Goal: Task Accomplishment & Management: Manage account settings

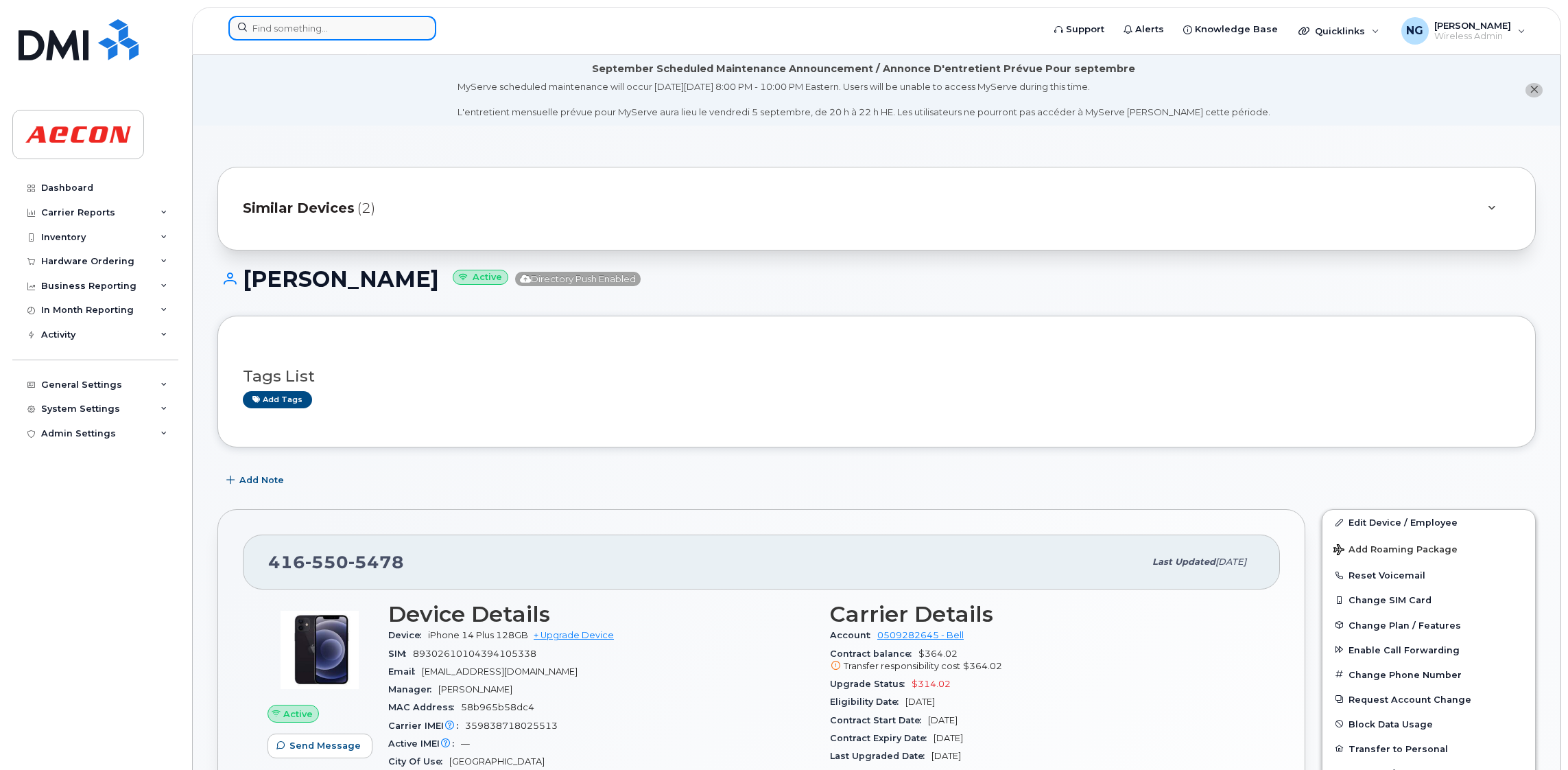
click at [320, 26] on input at bounding box center [332, 29] width 208 height 25
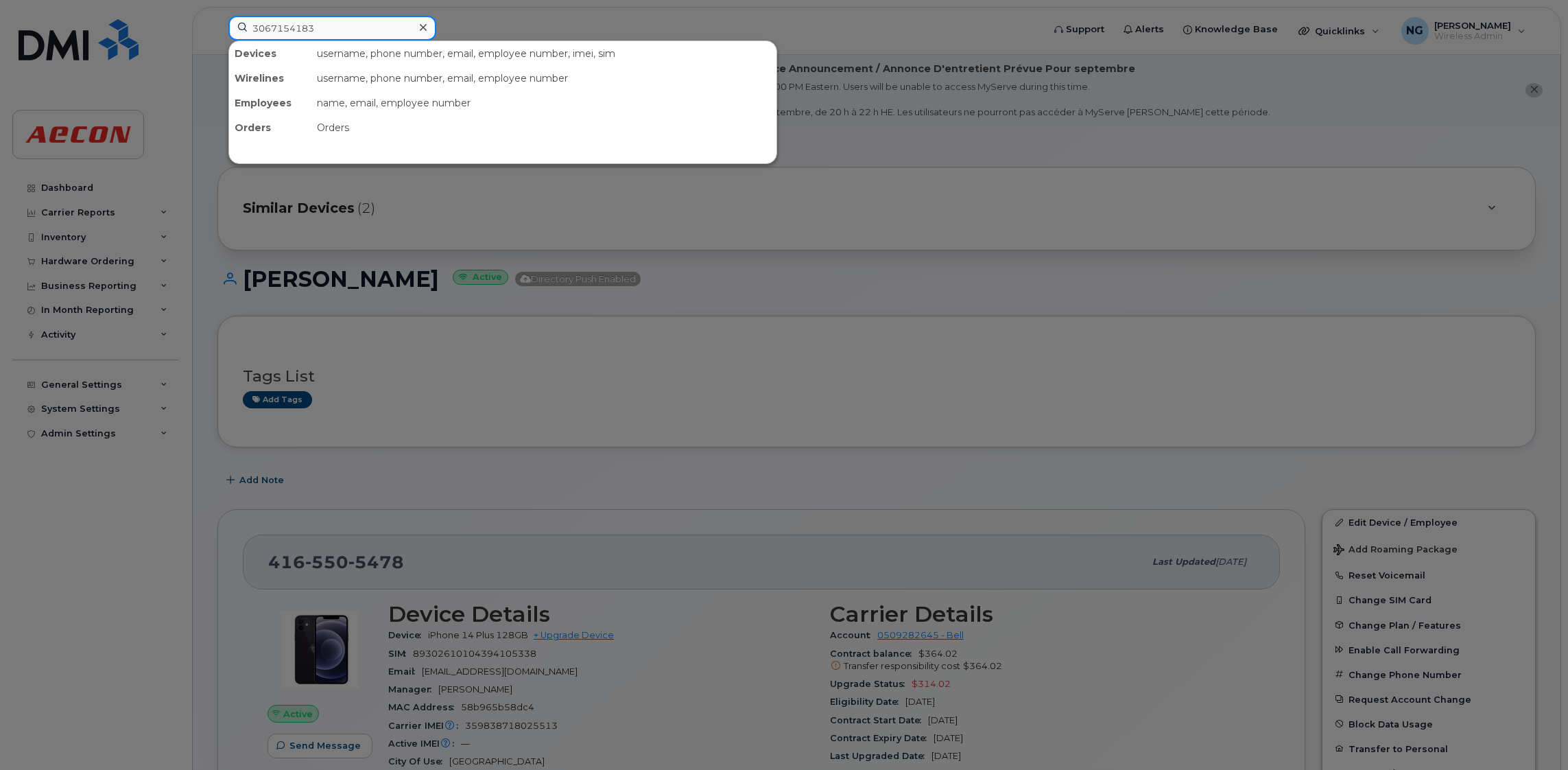
type input "3067154183"
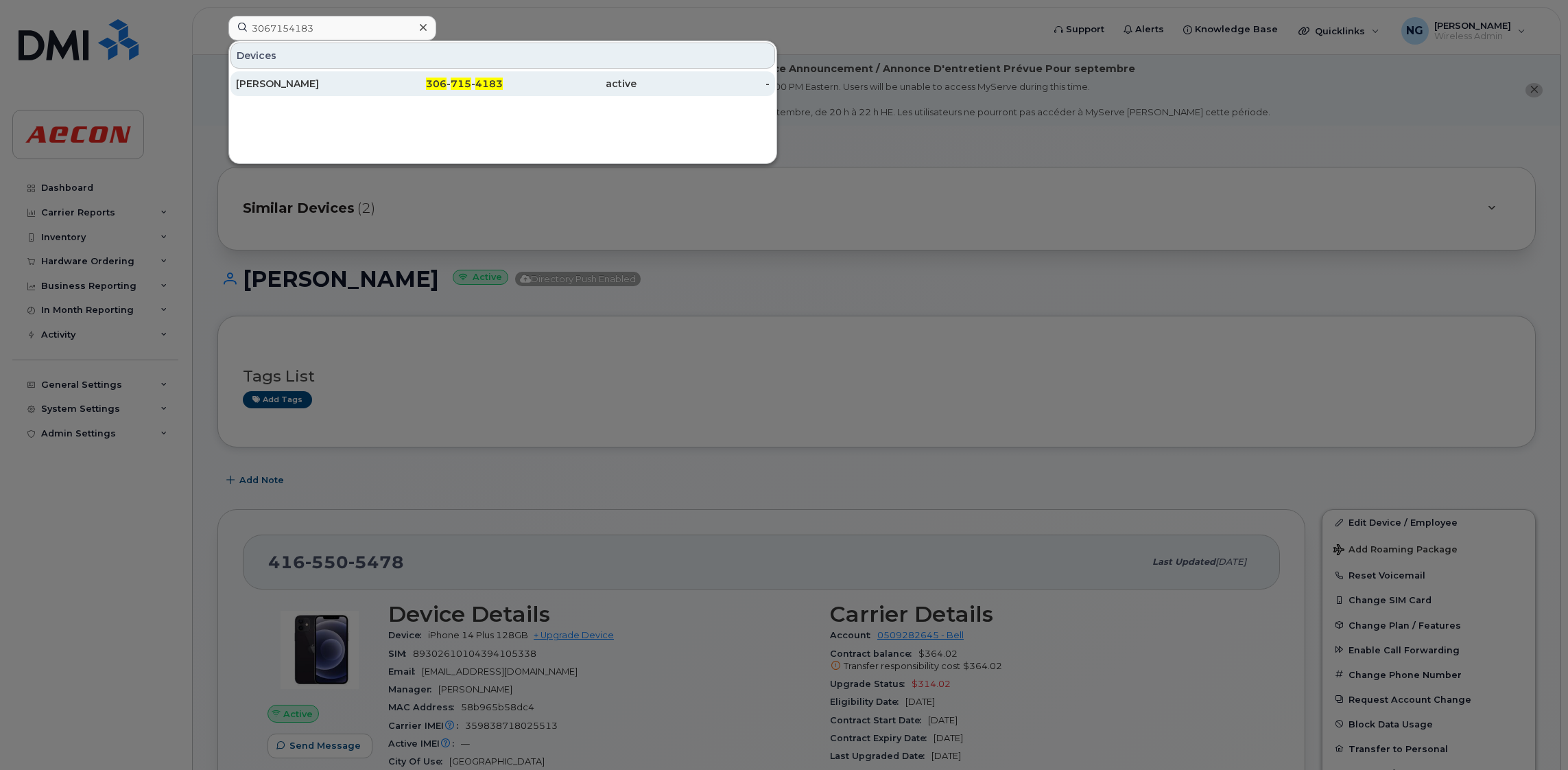
click at [627, 84] on div "active" at bounding box center [569, 84] width 134 height 14
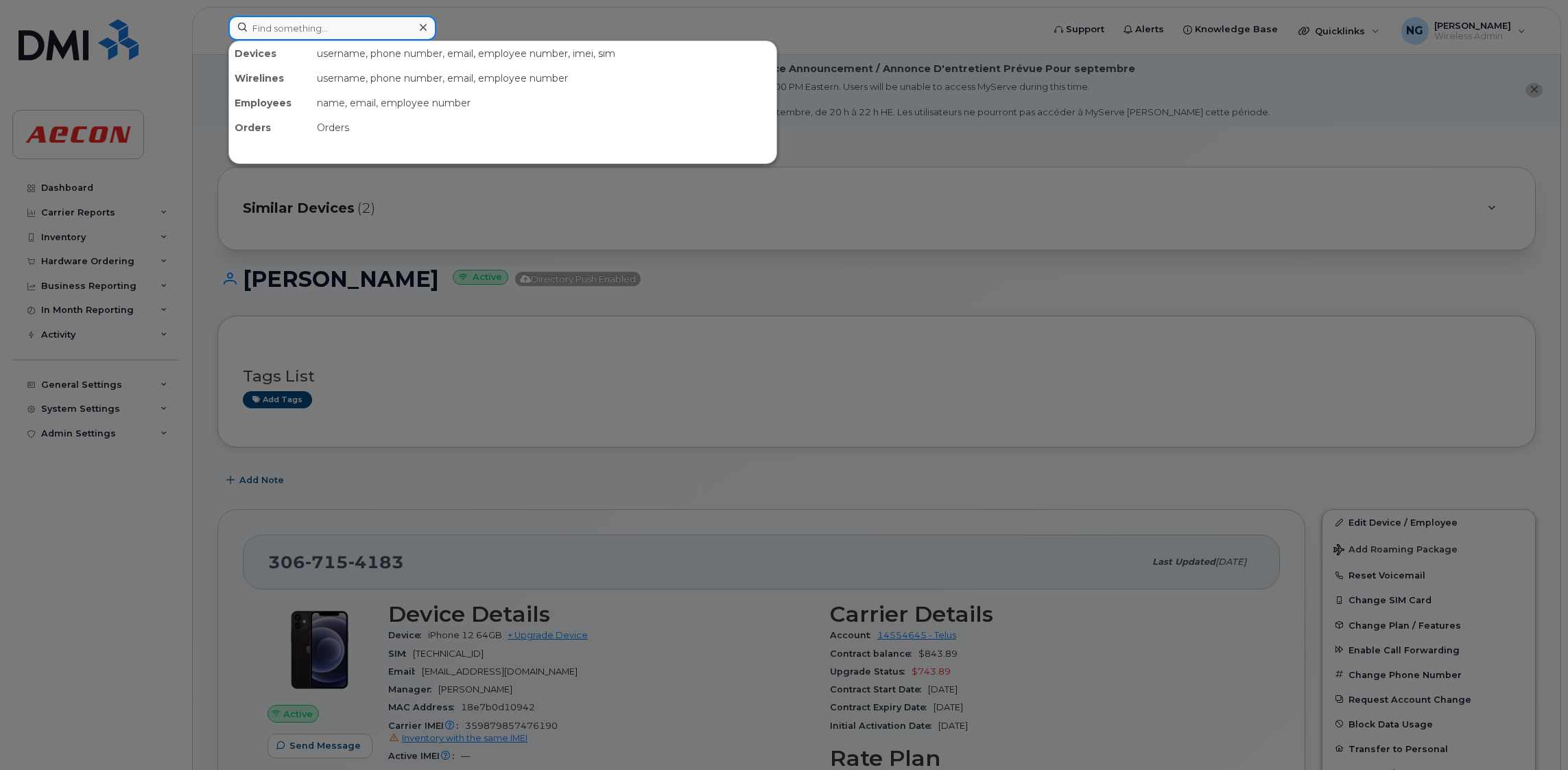
click at [297, 32] on input at bounding box center [332, 29] width 208 height 25
drag, startPoint x: 978, startPoint y: 235, endPoint x: 409, endPoint y: 59, distance: 595.6
click at [969, 226] on div at bounding box center [784, 385] width 1568 height 770
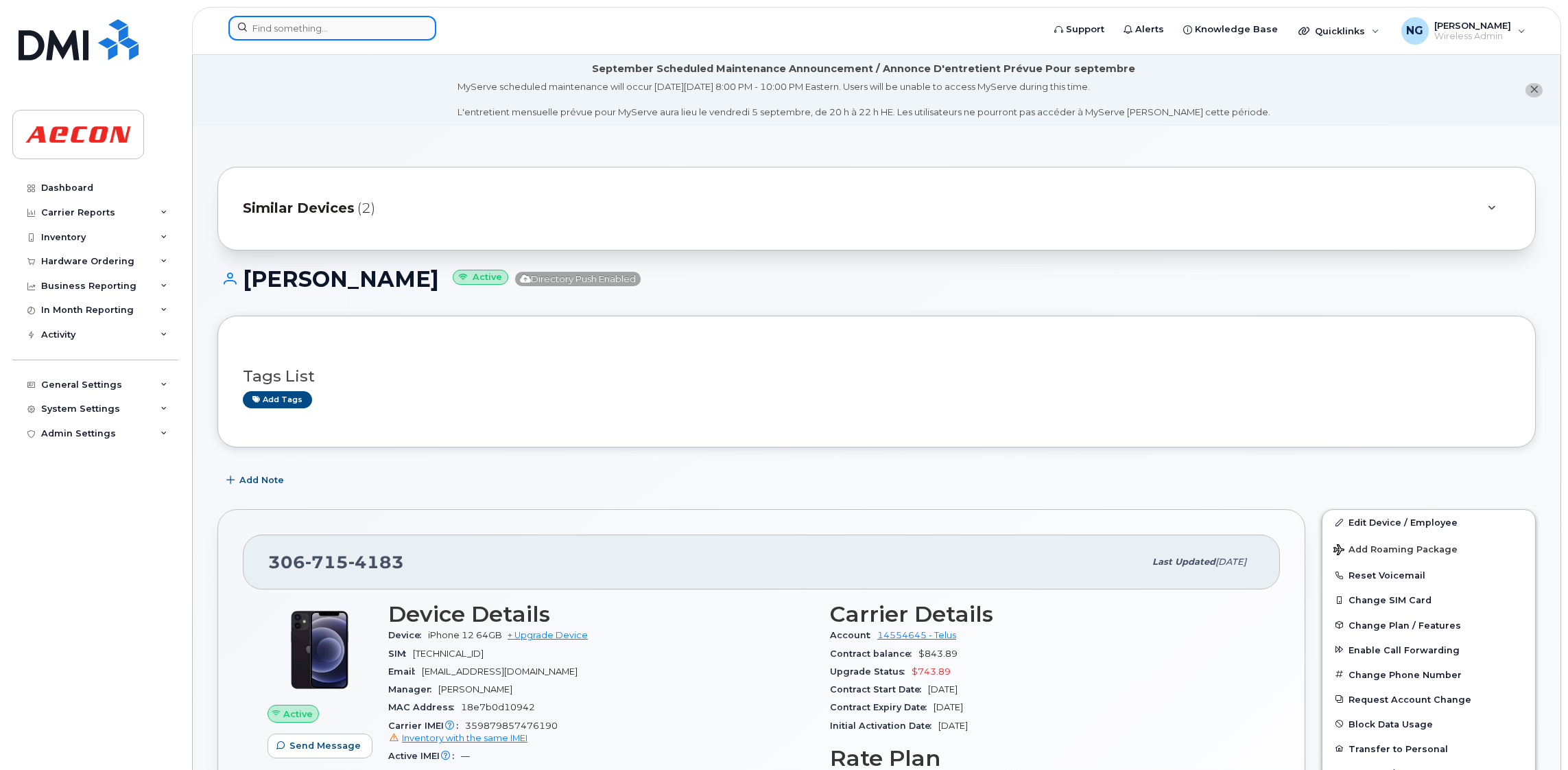
click at [286, 19] on input at bounding box center [332, 29] width 208 height 25
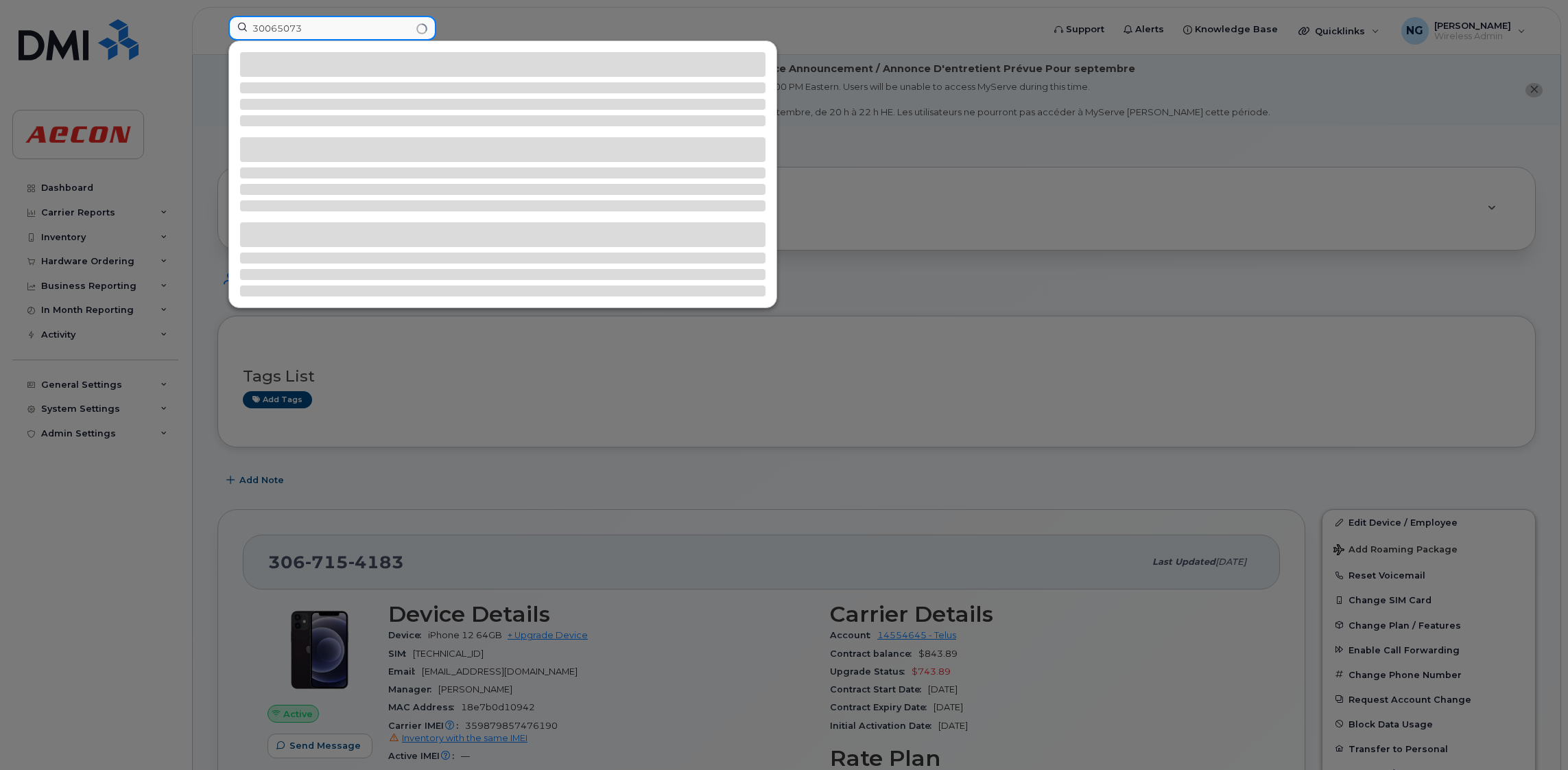
type input "30065073"
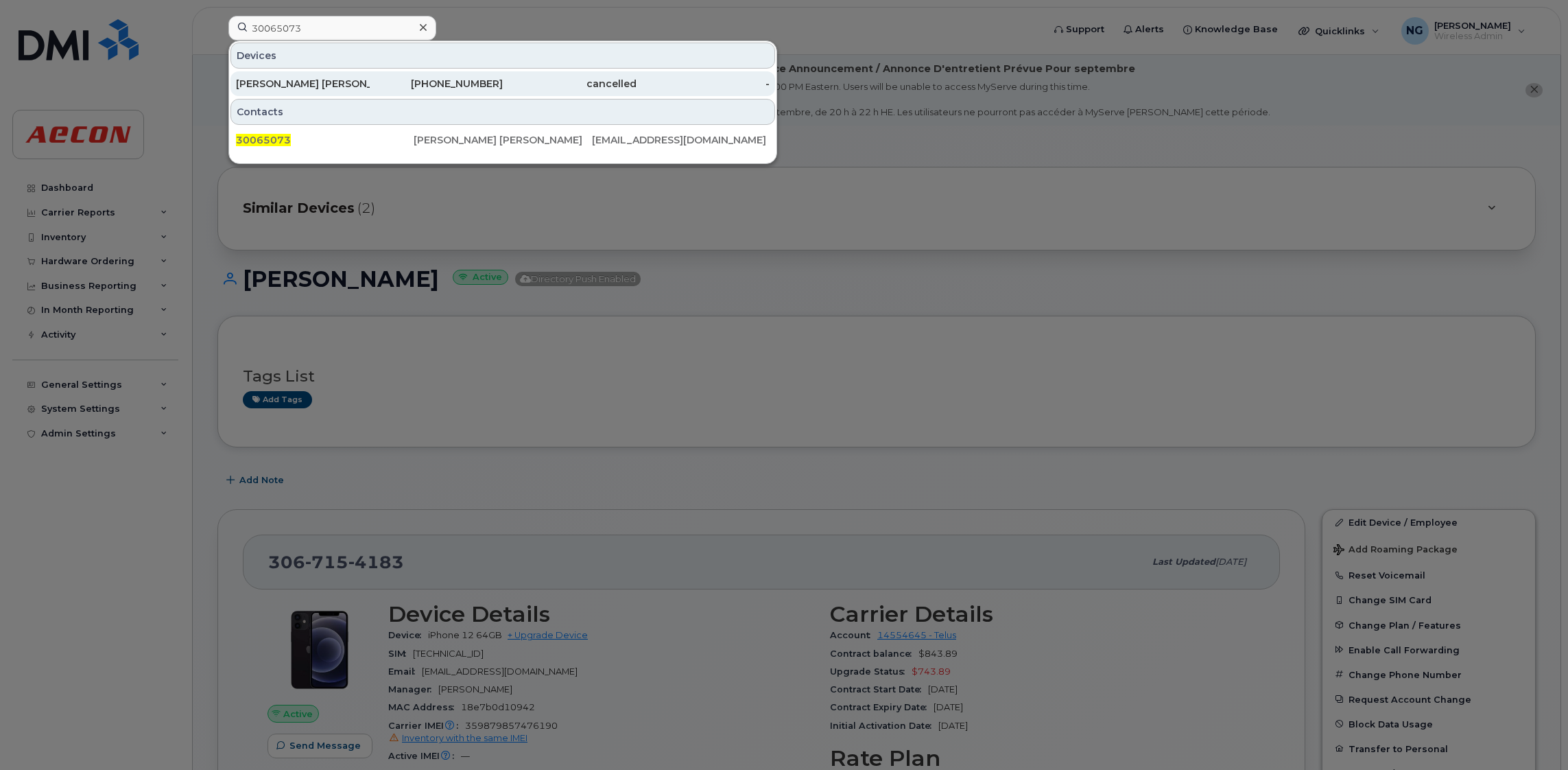
click at [461, 85] on div "416-254-4567" at bounding box center [436, 84] width 134 height 14
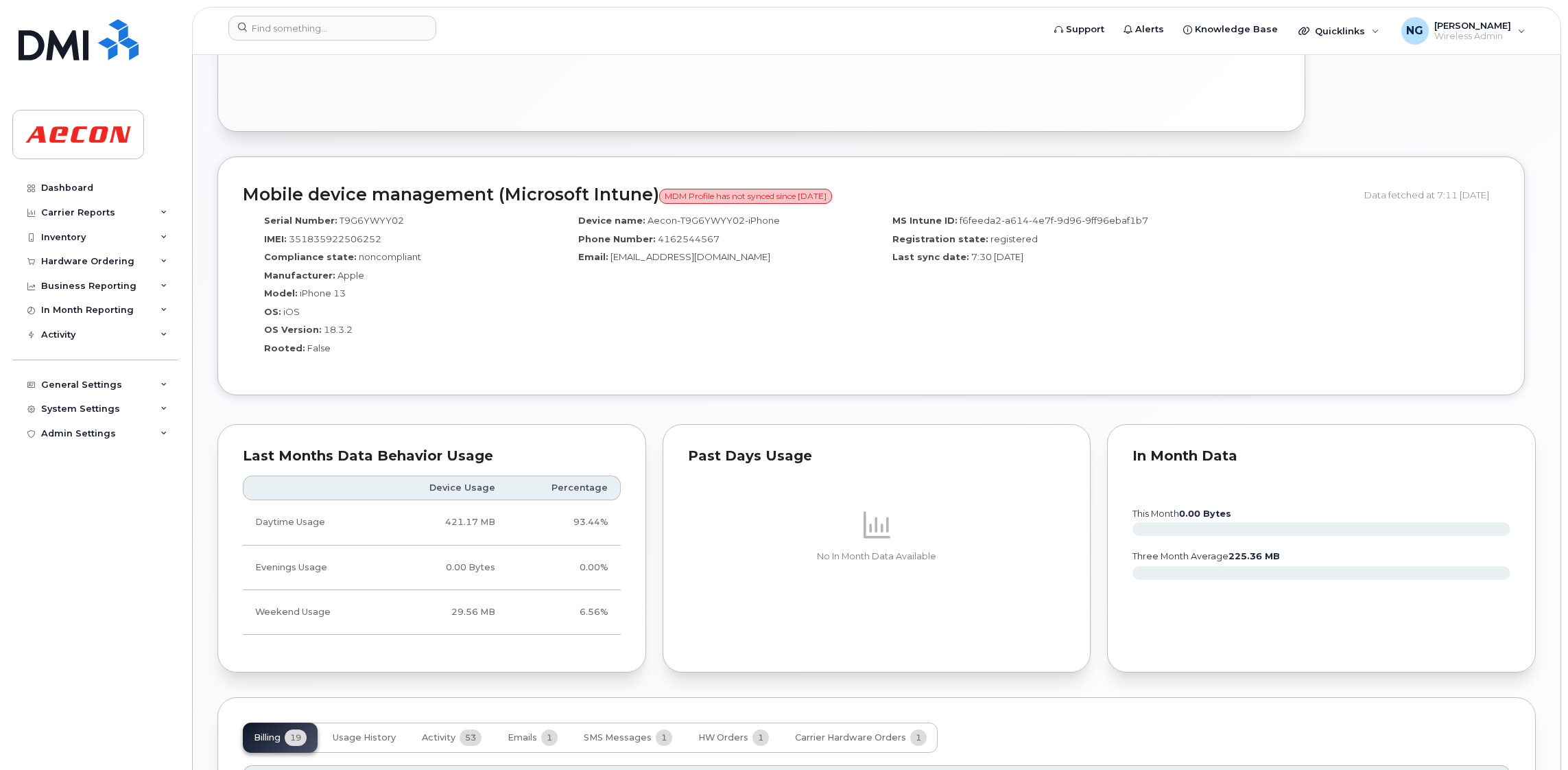
scroll to position [206, 0]
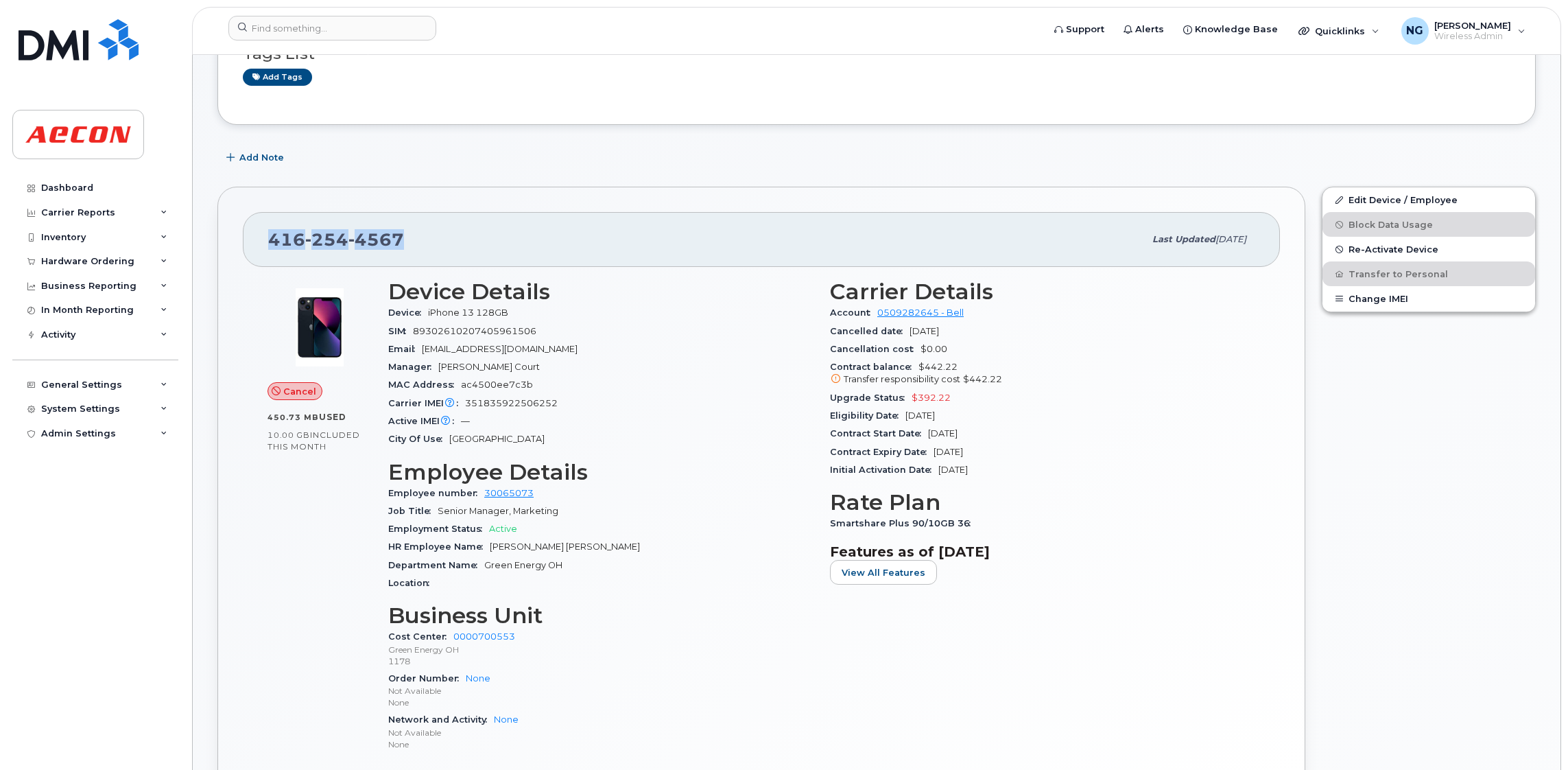
drag, startPoint x: 397, startPoint y: 242, endPoint x: 190, endPoint y: 210, distance: 209.5
drag, startPoint x: 190, startPoint y: 210, endPoint x: 340, endPoint y: 233, distance: 151.8
copy span "416 254 4567"
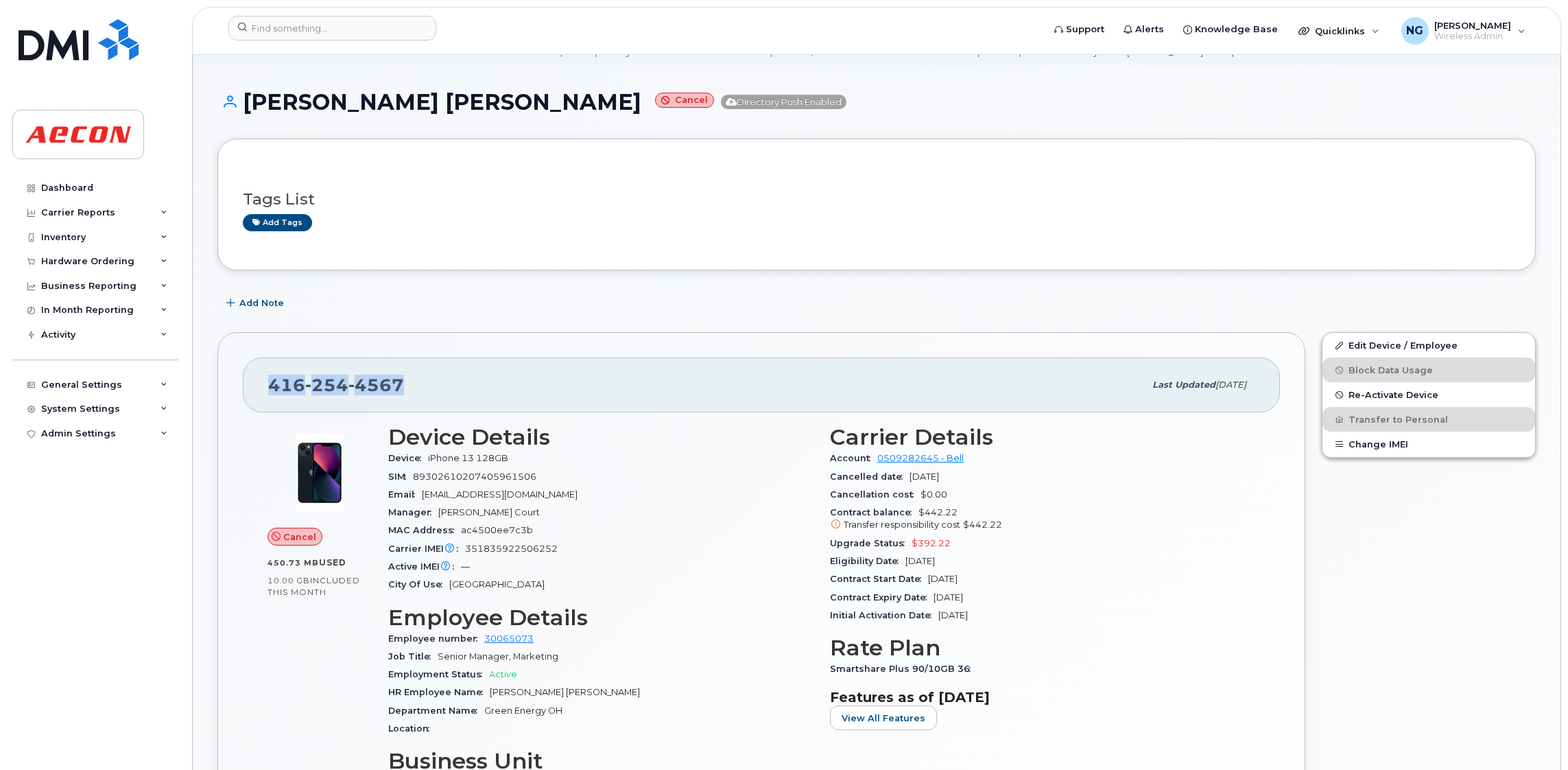
scroll to position [0, 0]
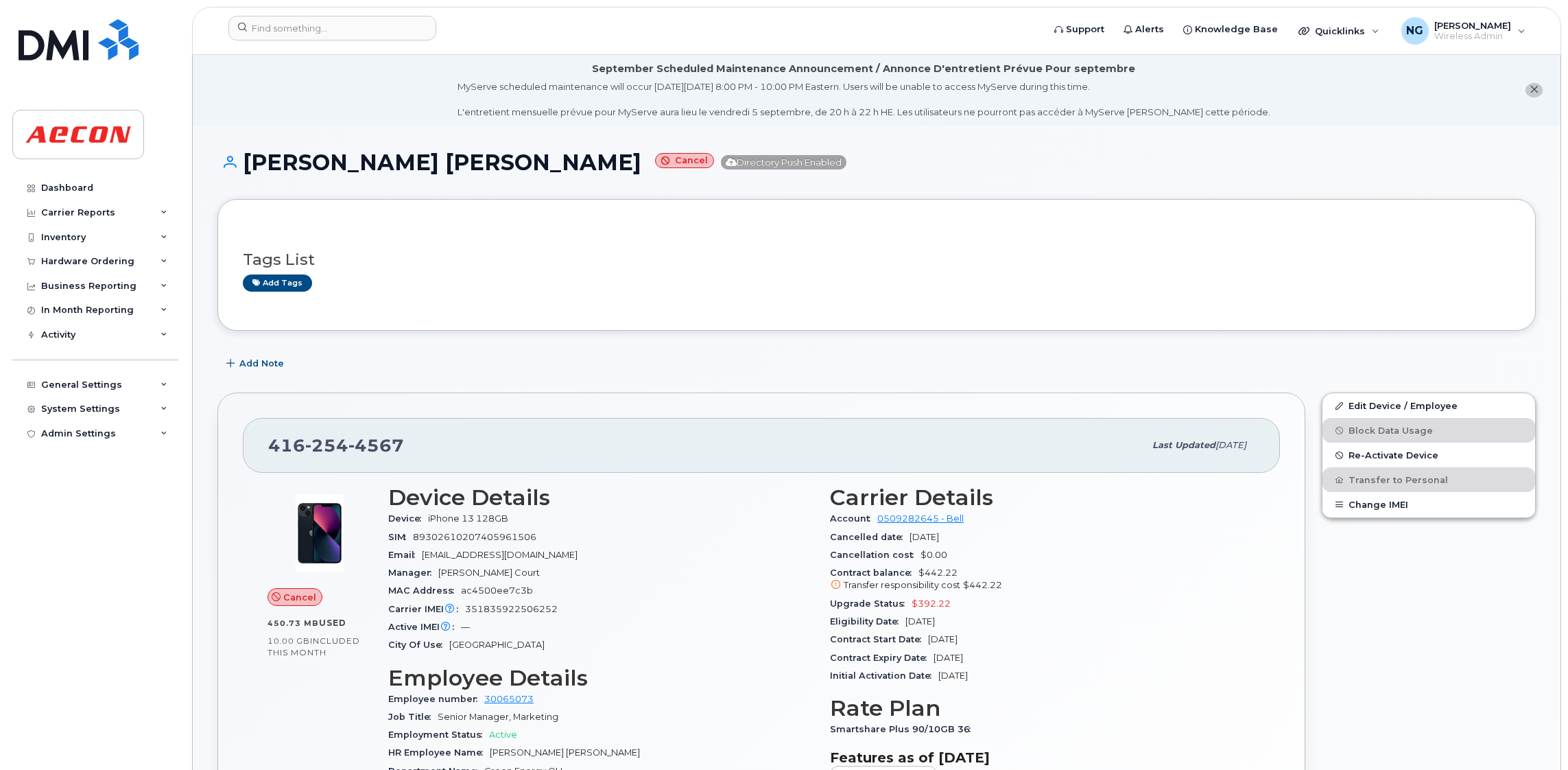
click at [832, 520] on span "Account" at bounding box center [853, 518] width 48 height 10
click at [847, 281] on div "Add tags" at bounding box center [872, 283] width 1257 height 17
click at [917, 613] on div "Eligibility Date Jul 29, 2026" at bounding box center [1042, 621] width 426 height 18
click at [1190, 525] on div "Account 0509282645 - Bell" at bounding box center [1042, 519] width 426 height 18
click at [303, 29] on input at bounding box center [332, 29] width 208 height 25
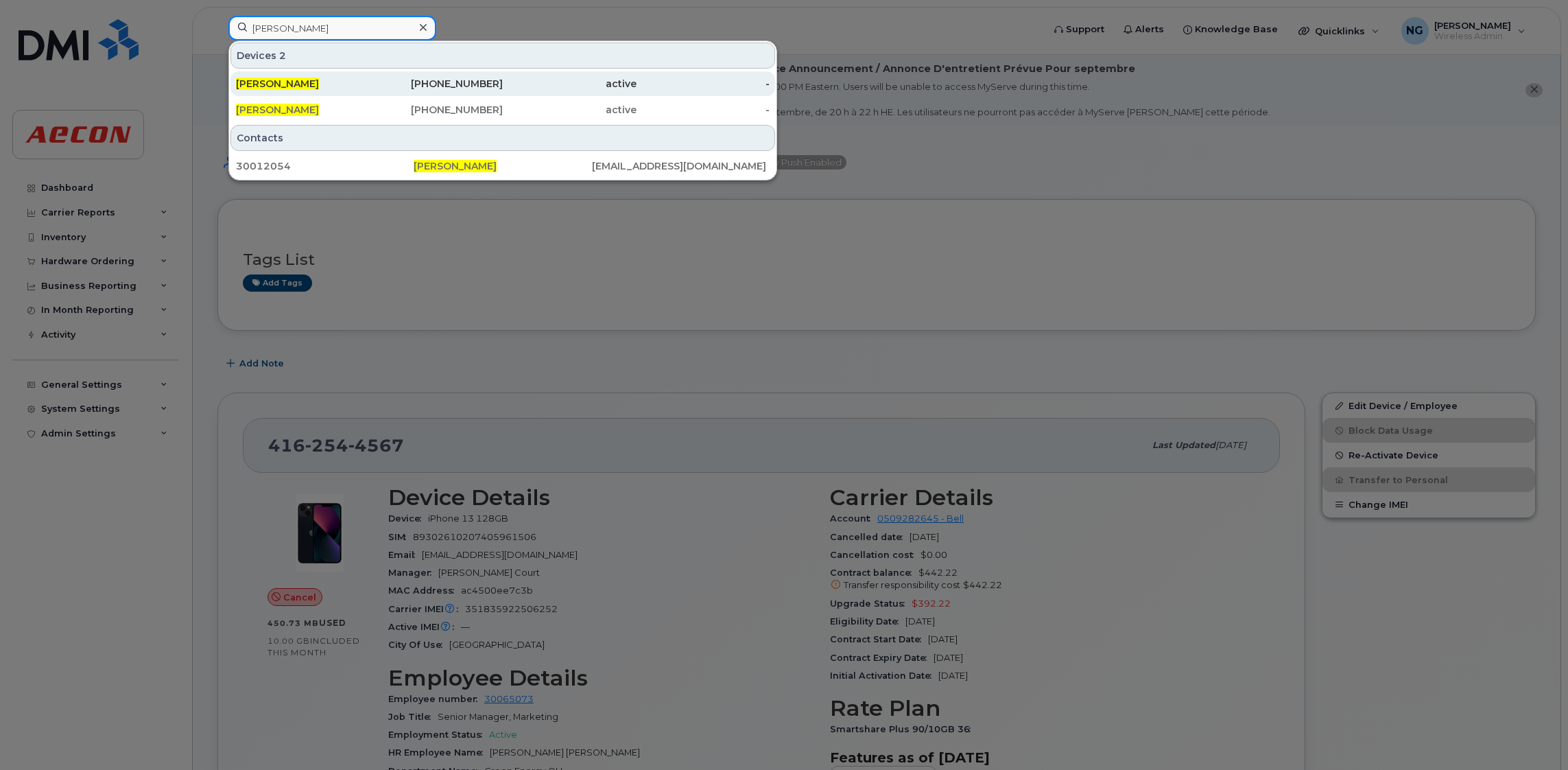
type input "martina doyle"
click at [458, 85] on div "416-550-5478" at bounding box center [436, 84] width 134 height 14
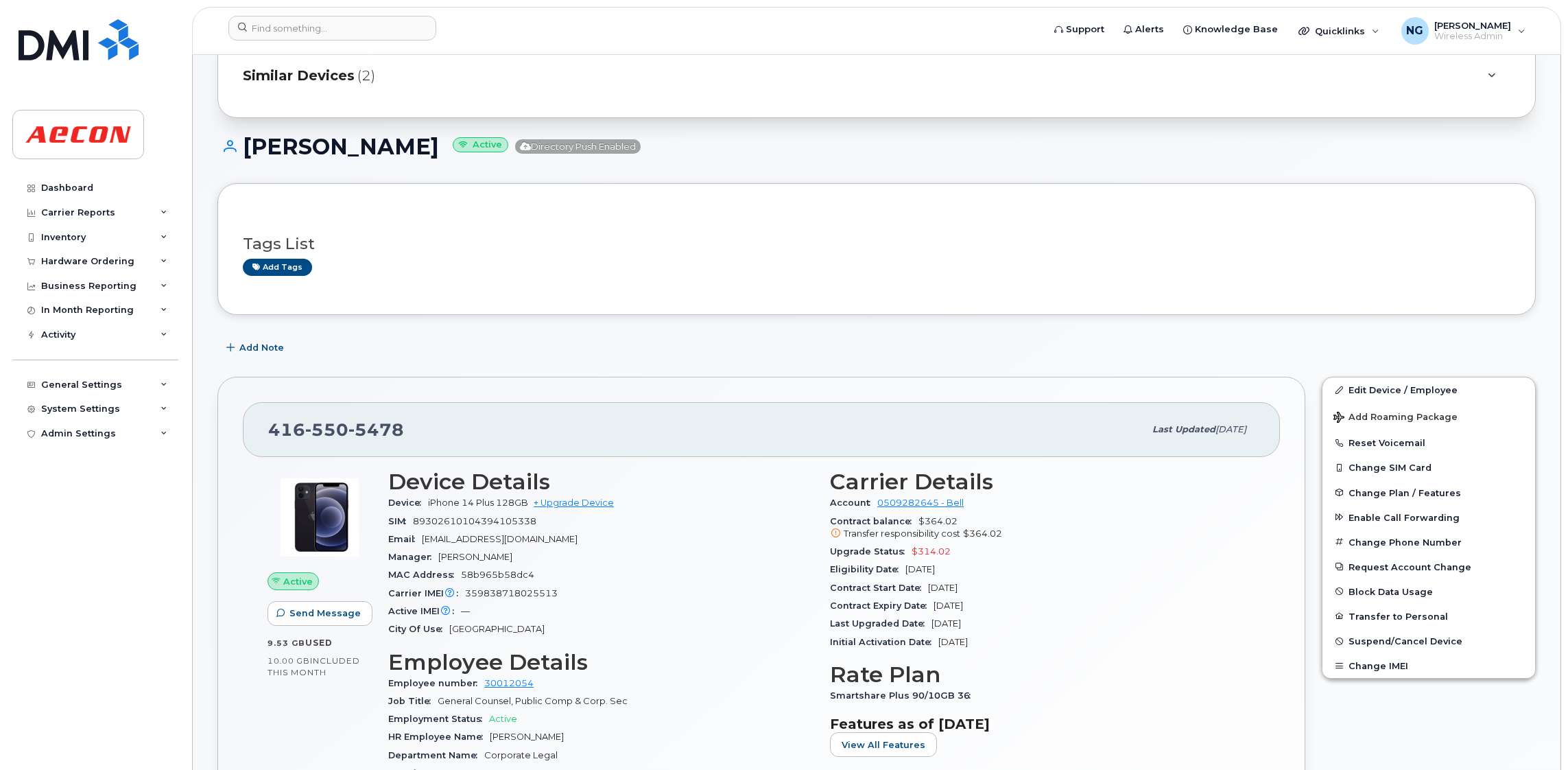
scroll to position [412, 0]
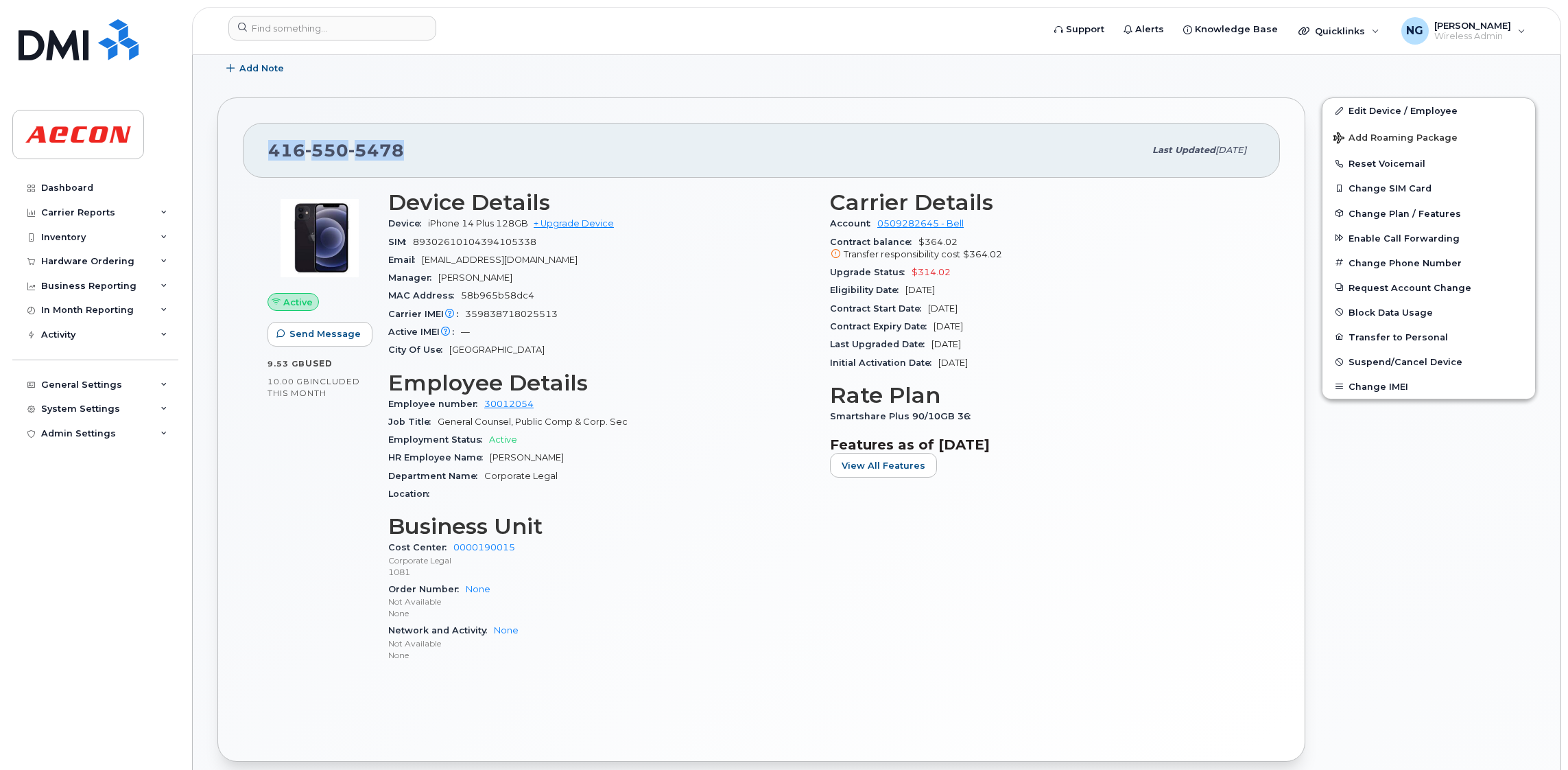
drag, startPoint x: 415, startPoint y: 147, endPoint x: 221, endPoint y: 147, distance: 194.0
click at [221, 147] on div "416 550 5478 Last updated Aug 07, 2025 Active Send Message 9.53 GB  used 10.00 …" at bounding box center [761, 429] width 1088 height 664
drag, startPoint x: 221, startPoint y: 147, endPoint x: 377, endPoint y: 149, distance: 156.0
copy span "416 550 5478"
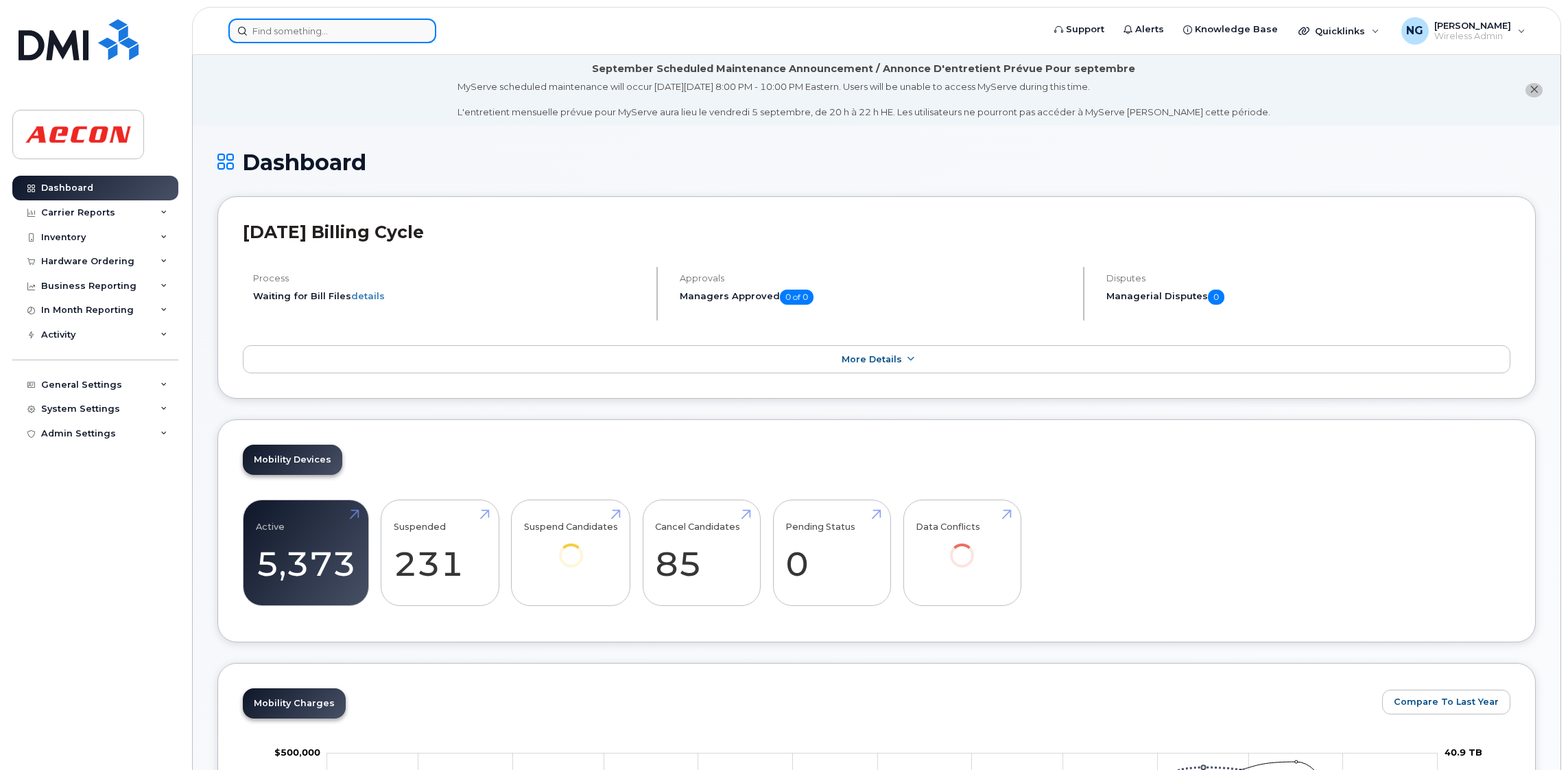
click at [297, 26] on input at bounding box center [332, 31] width 208 height 25
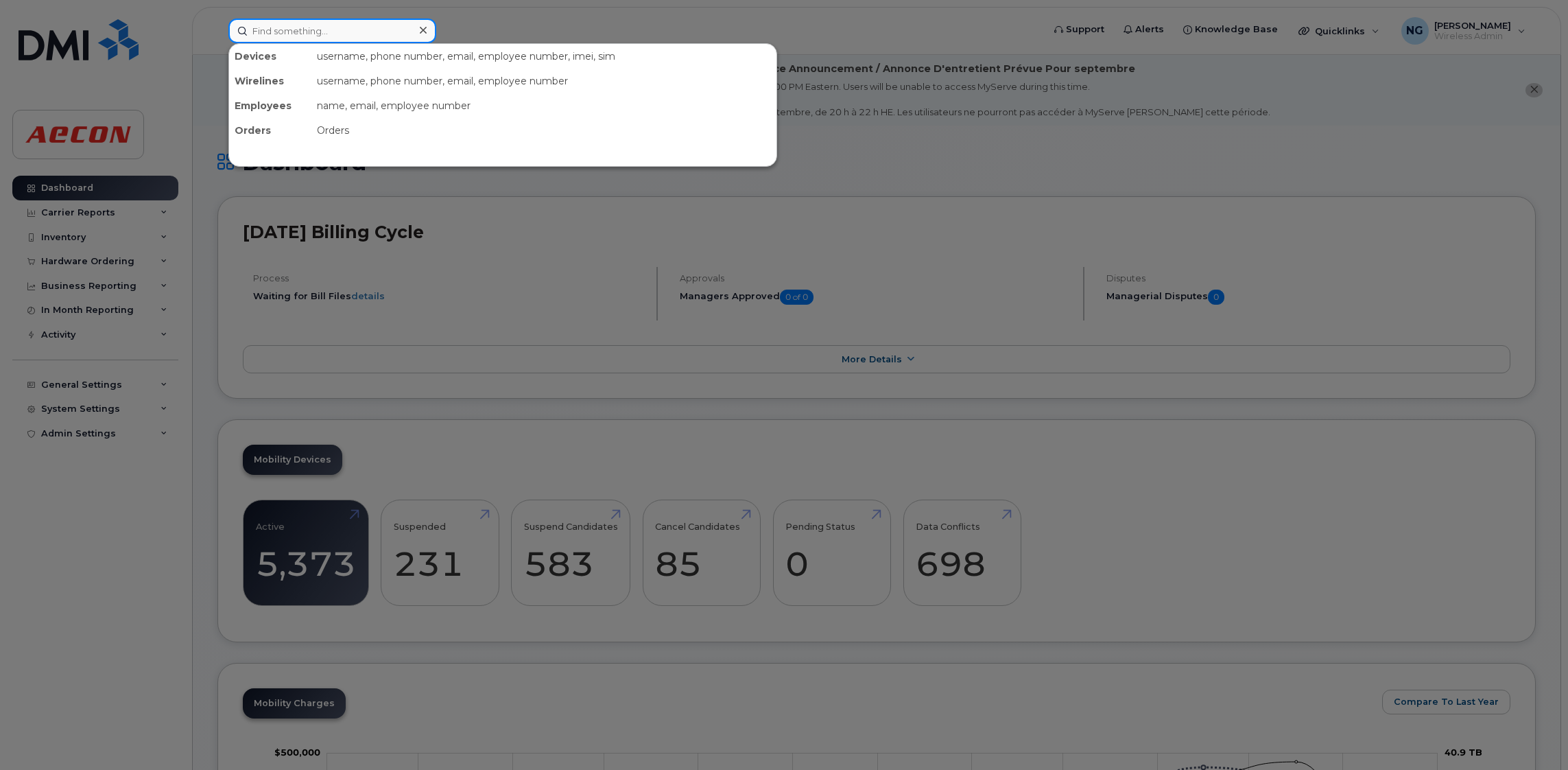
click at [261, 25] on input at bounding box center [332, 31] width 208 height 25
paste input "[PHONE_NUMBER]"
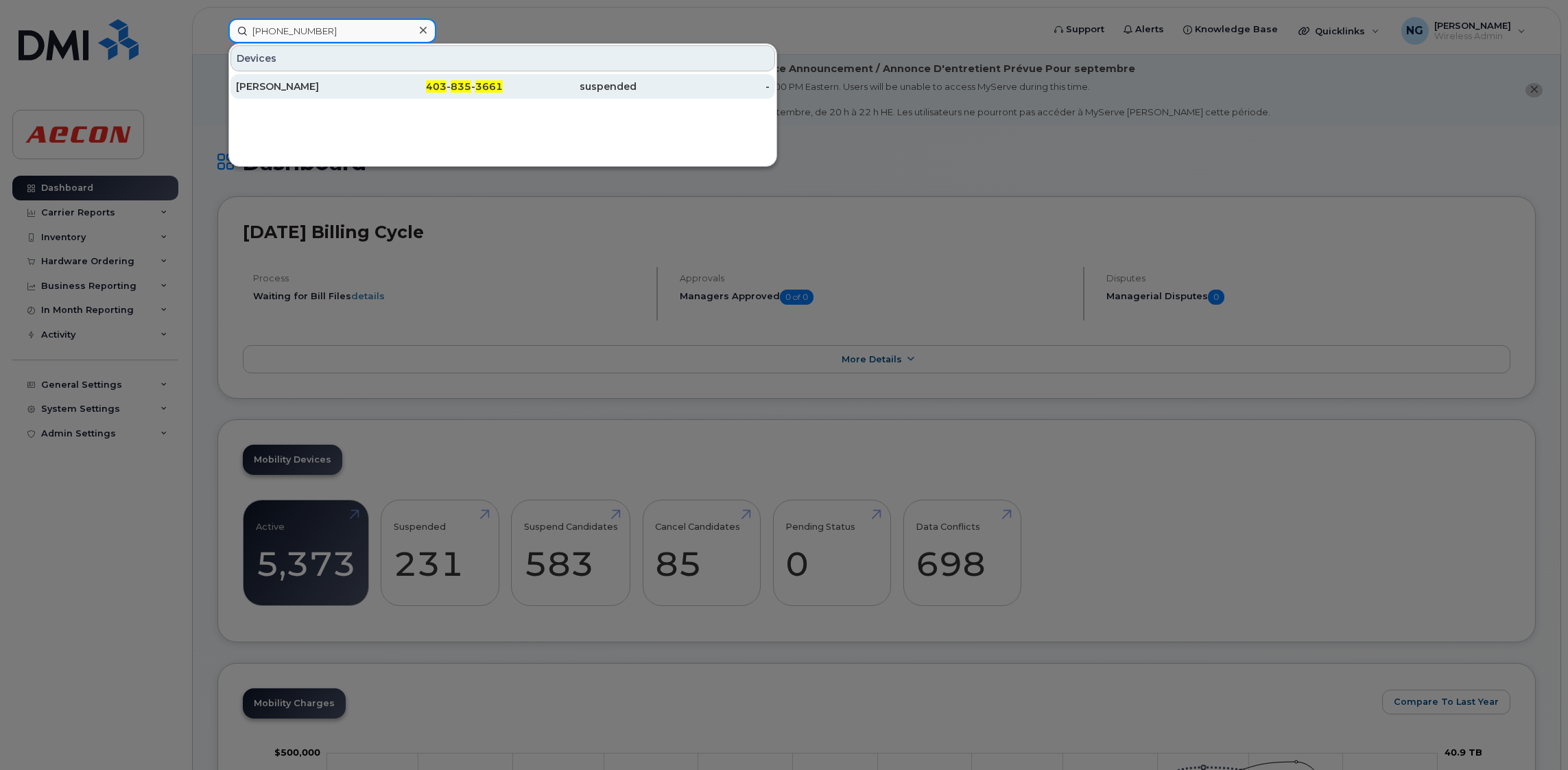
type input "[PHONE_NUMBER]"
click at [439, 81] on span "403" at bounding box center [436, 86] width 21 height 12
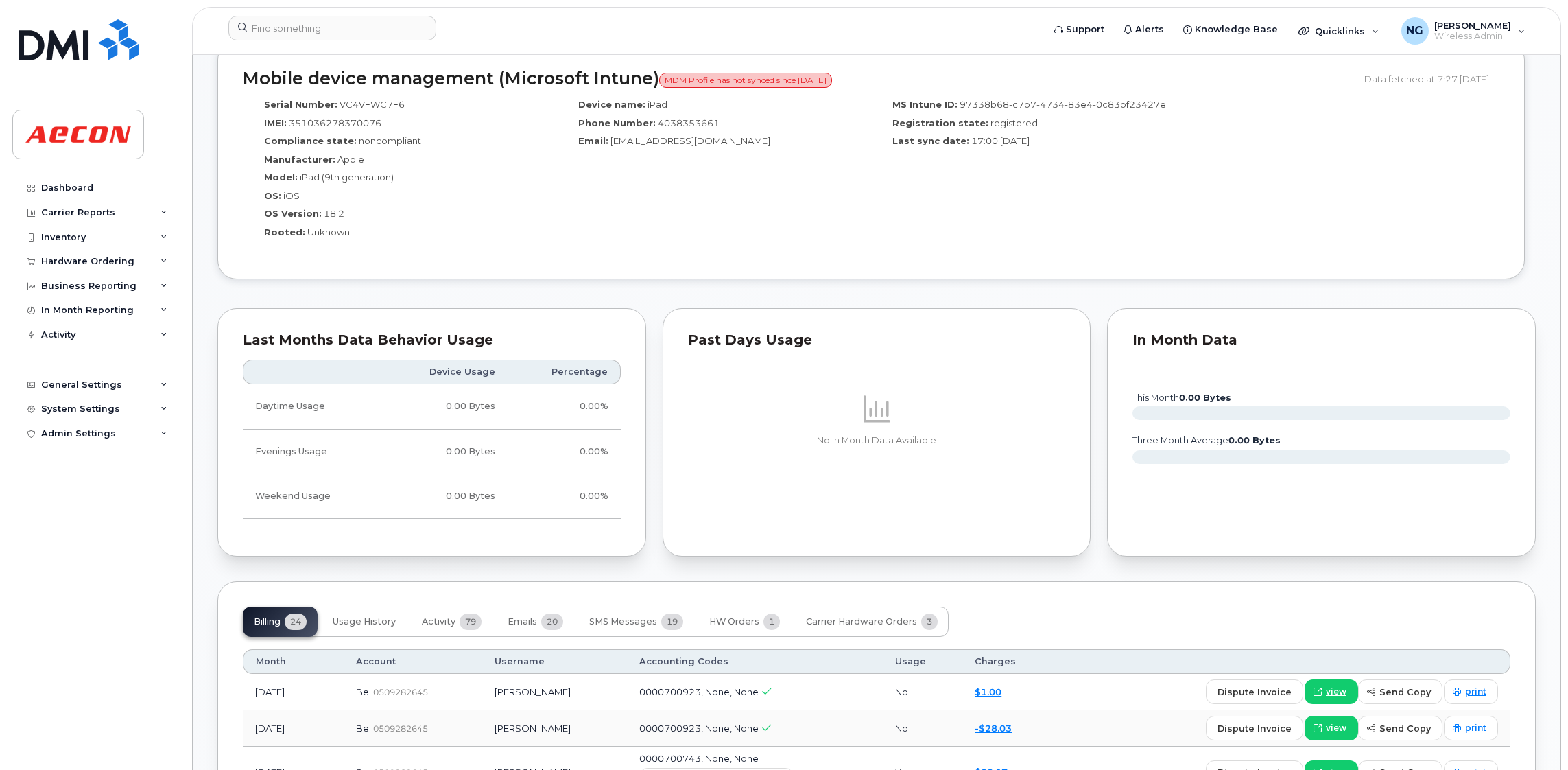
scroll to position [1337, 0]
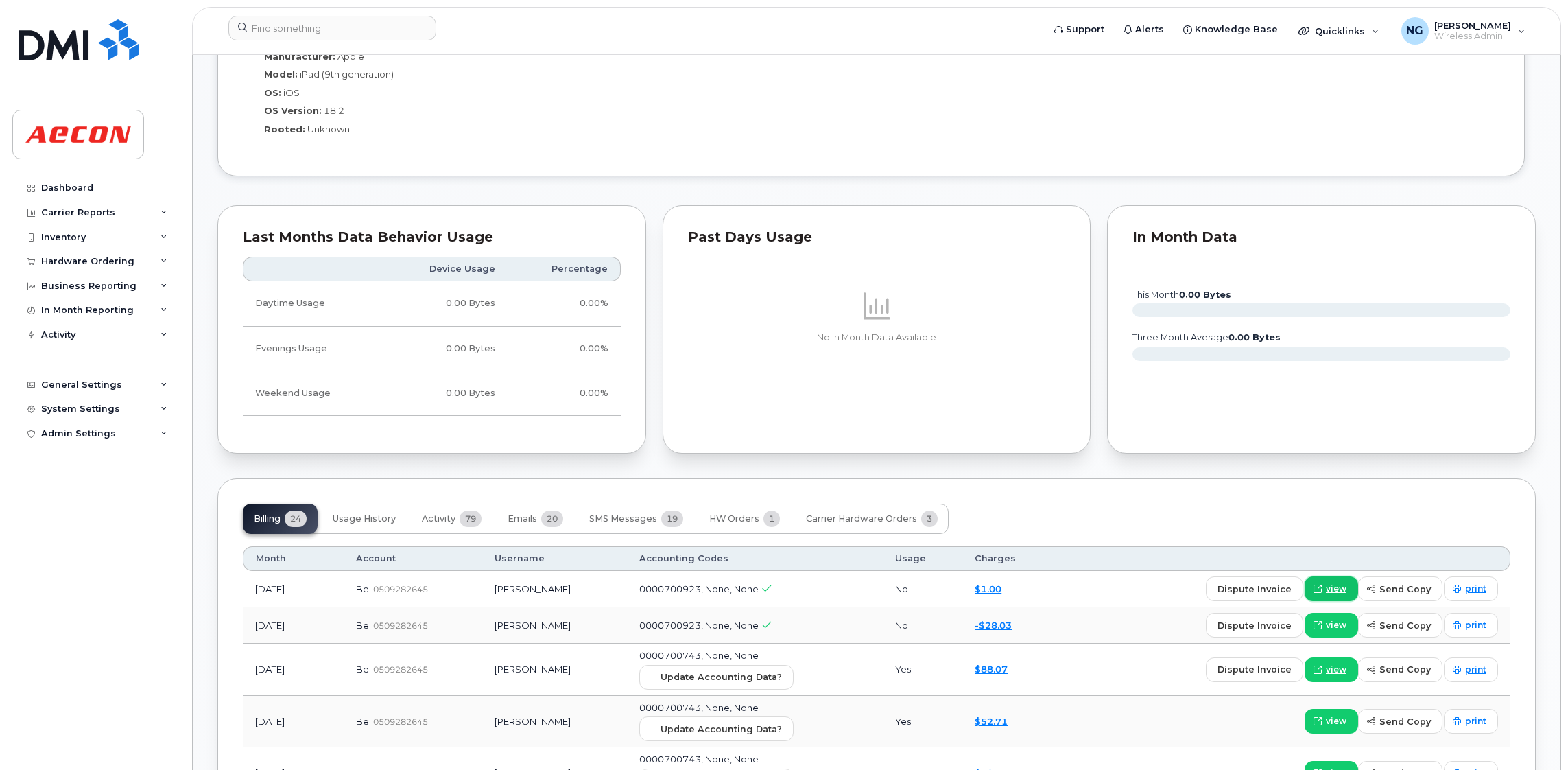
click at [1318, 590] on icon at bounding box center [1317, 588] width 8 height 8
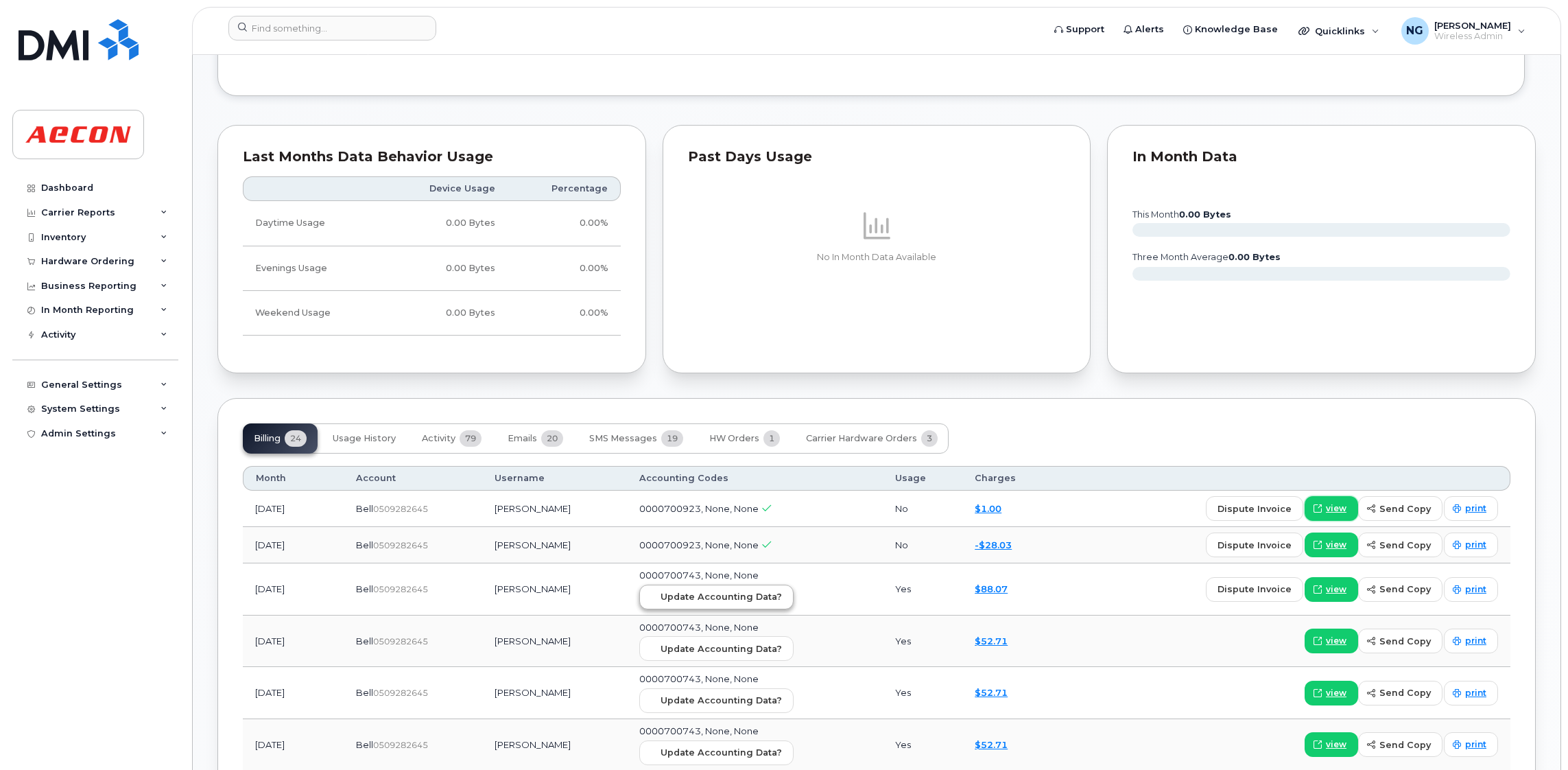
scroll to position [1441, 0]
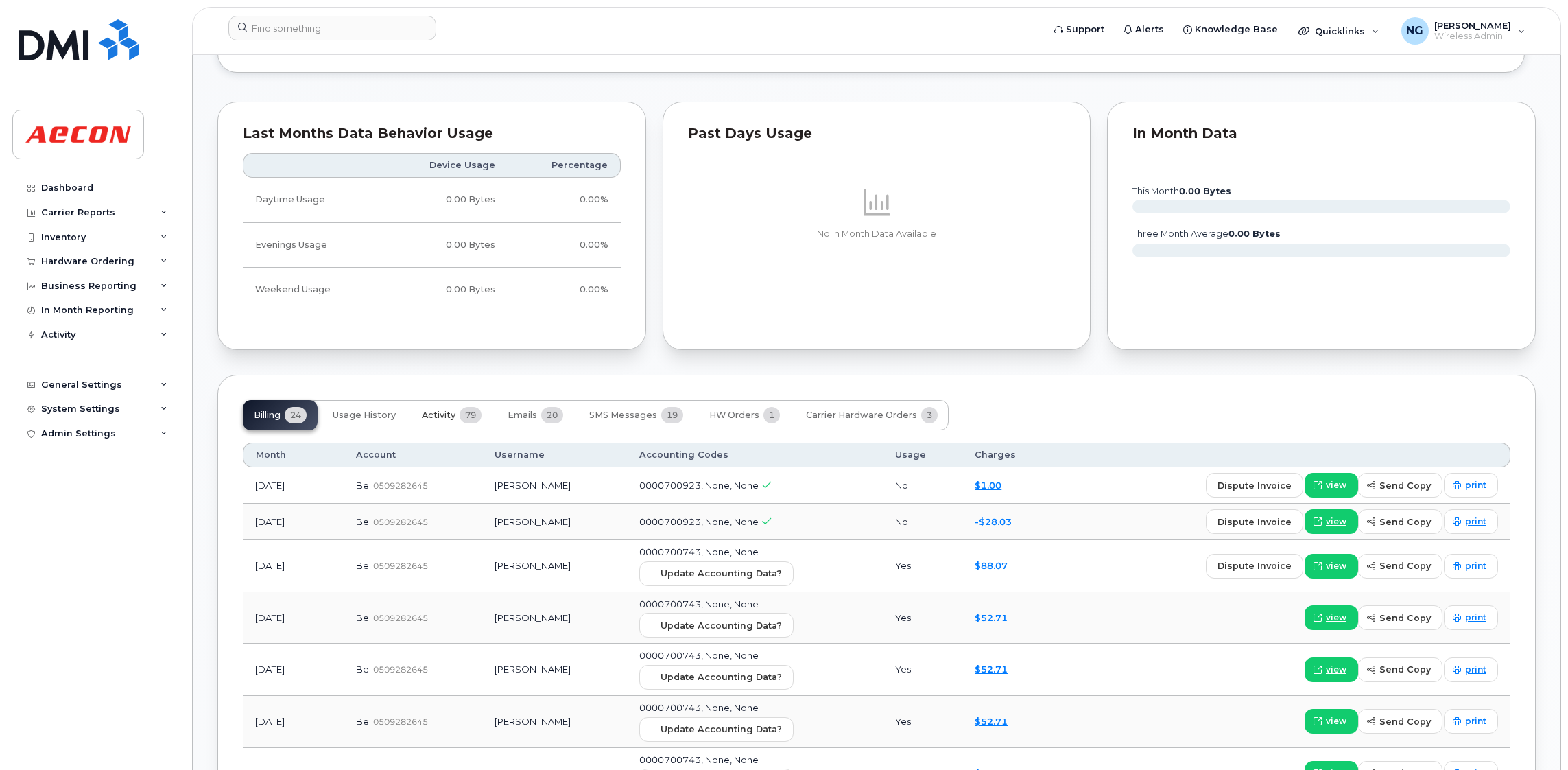
click at [462, 420] on span "79" at bounding box center [470, 415] width 22 height 16
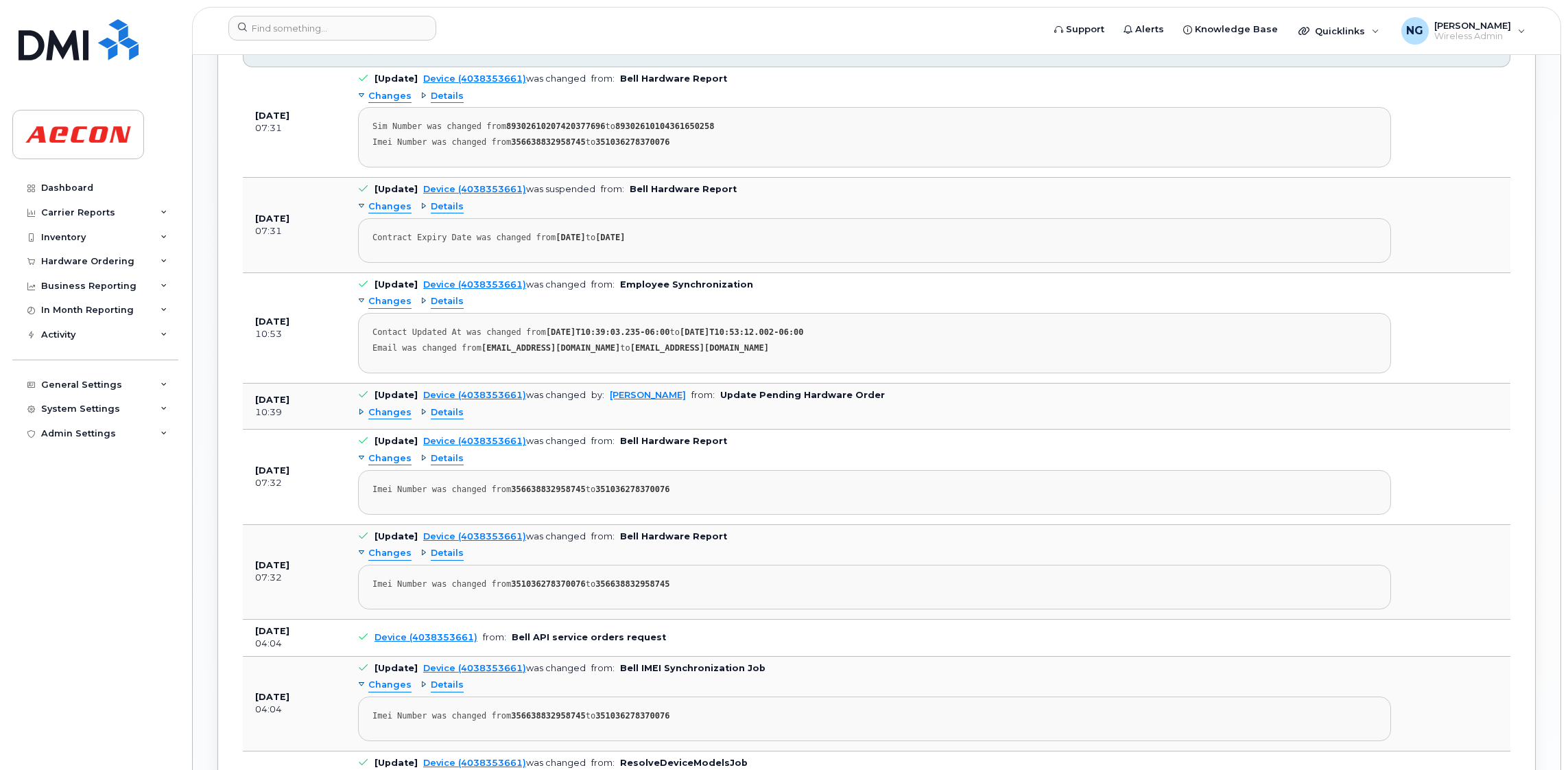
scroll to position [1852, 0]
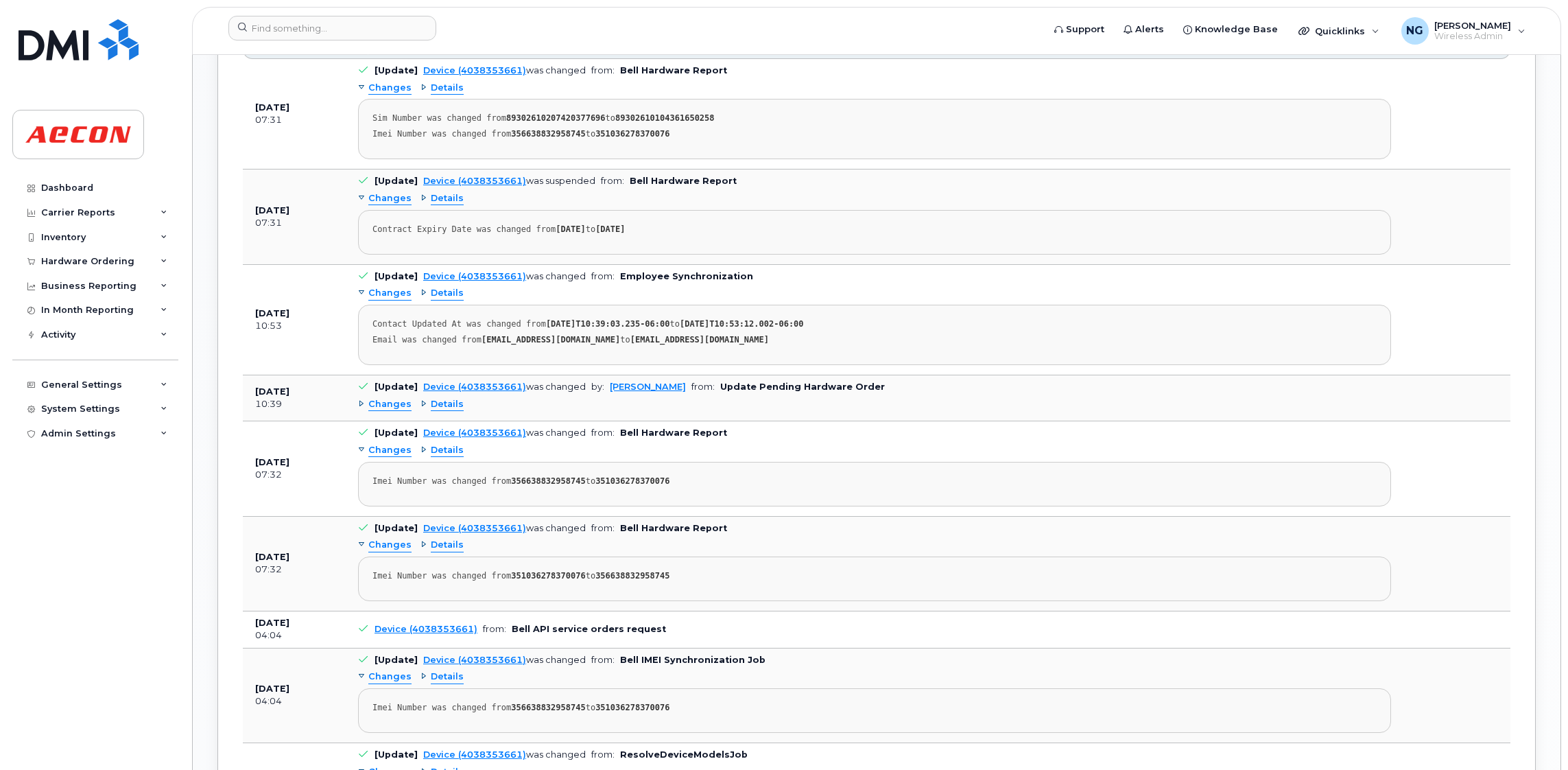
click at [383, 405] on span "Changes" at bounding box center [390, 404] width 43 height 13
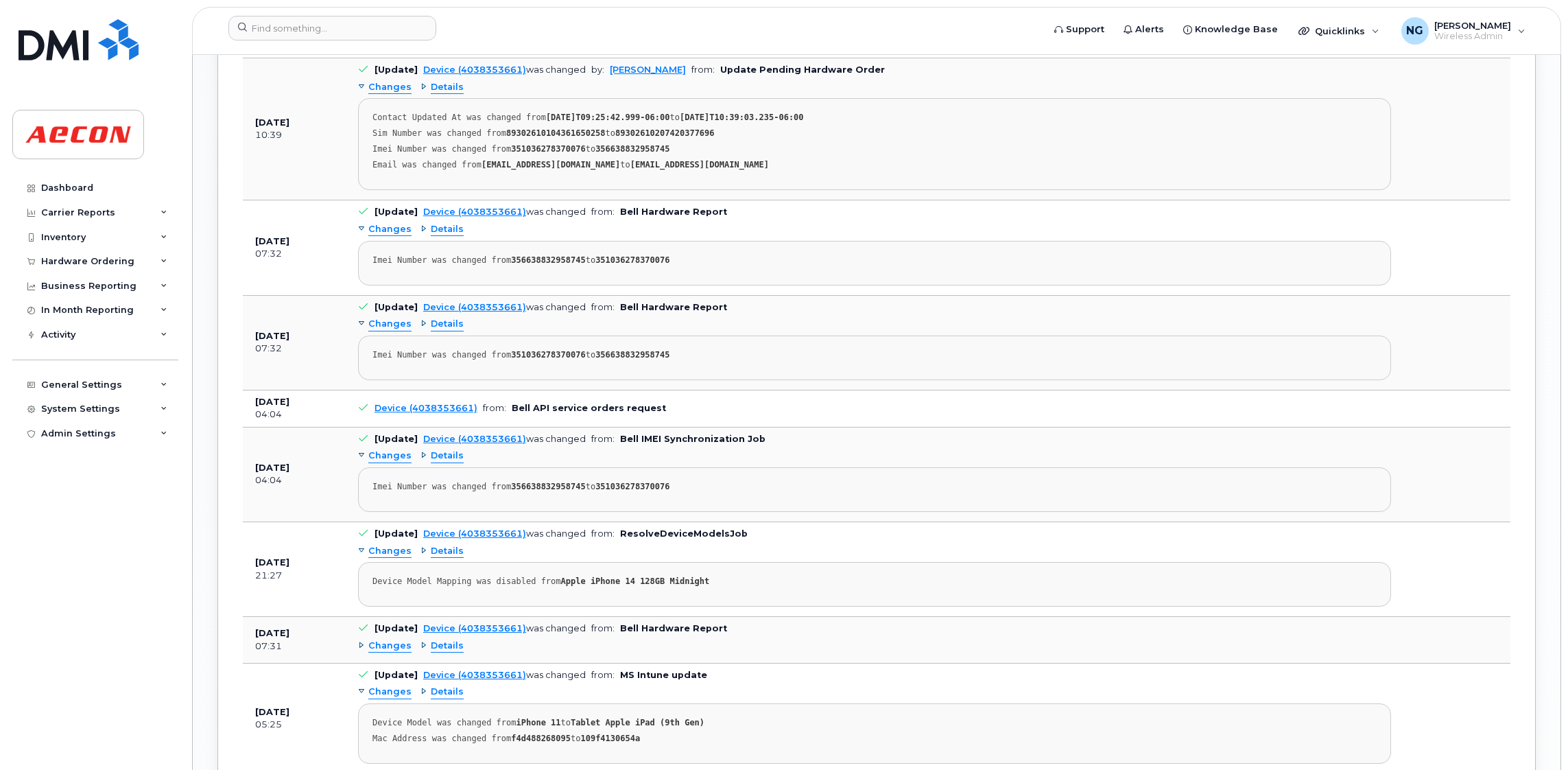
scroll to position [2489, 0]
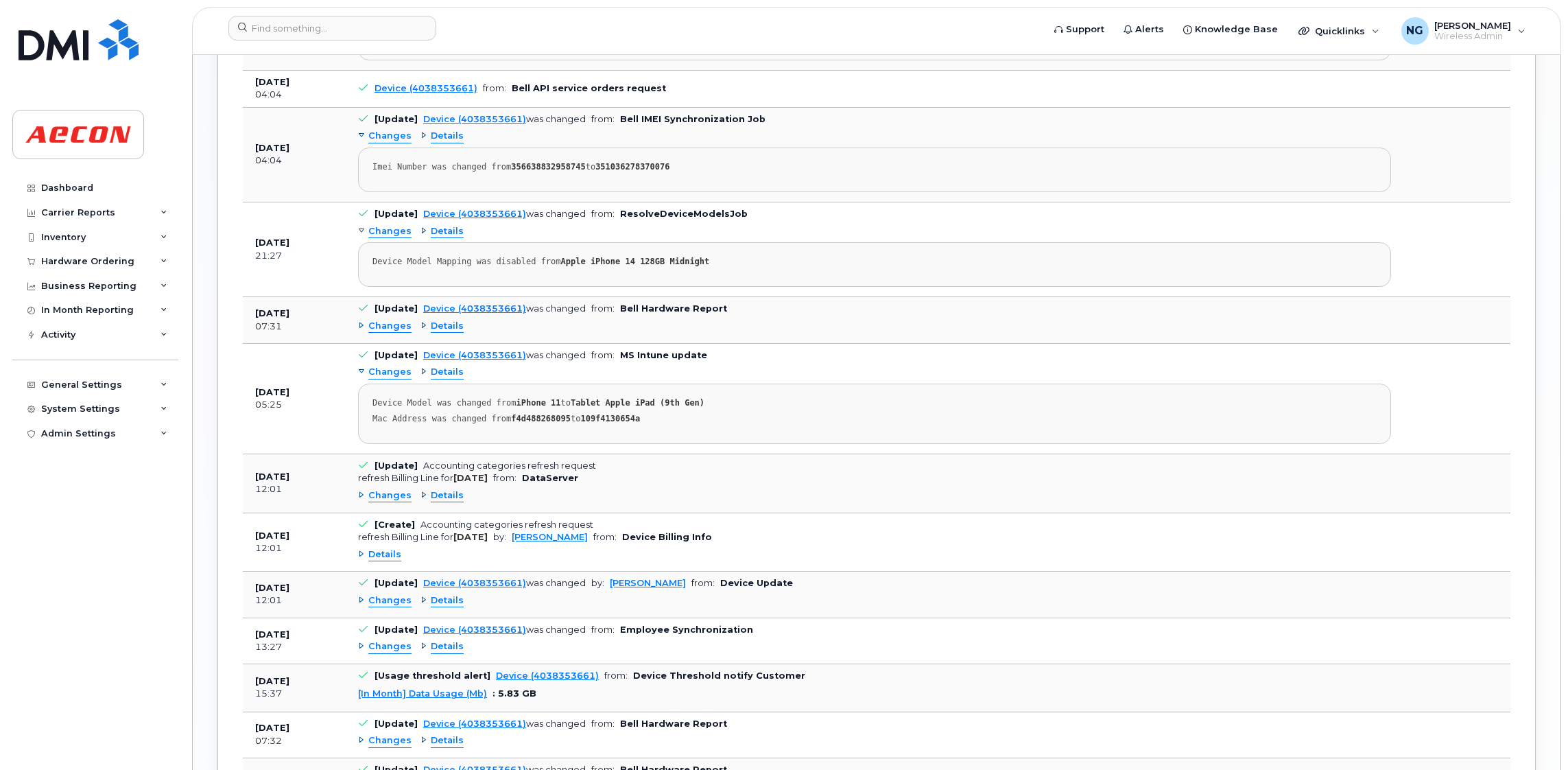
click at [381, 561] on span "Details" at bounding box center [384, 555] width 33 height 13
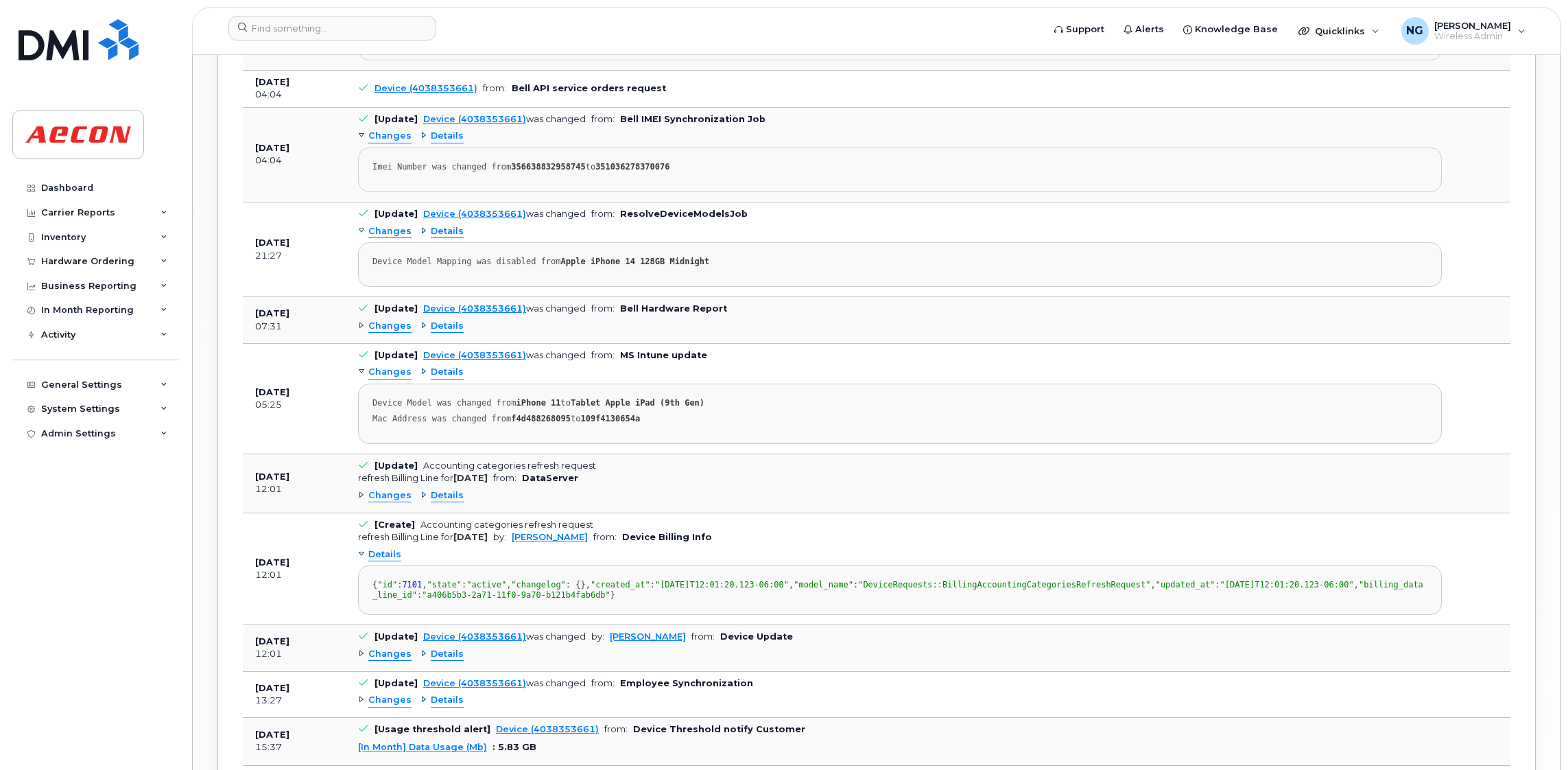
click at [384, 561] on span "Details" at bounding box center [384, 555] width 33 height 13
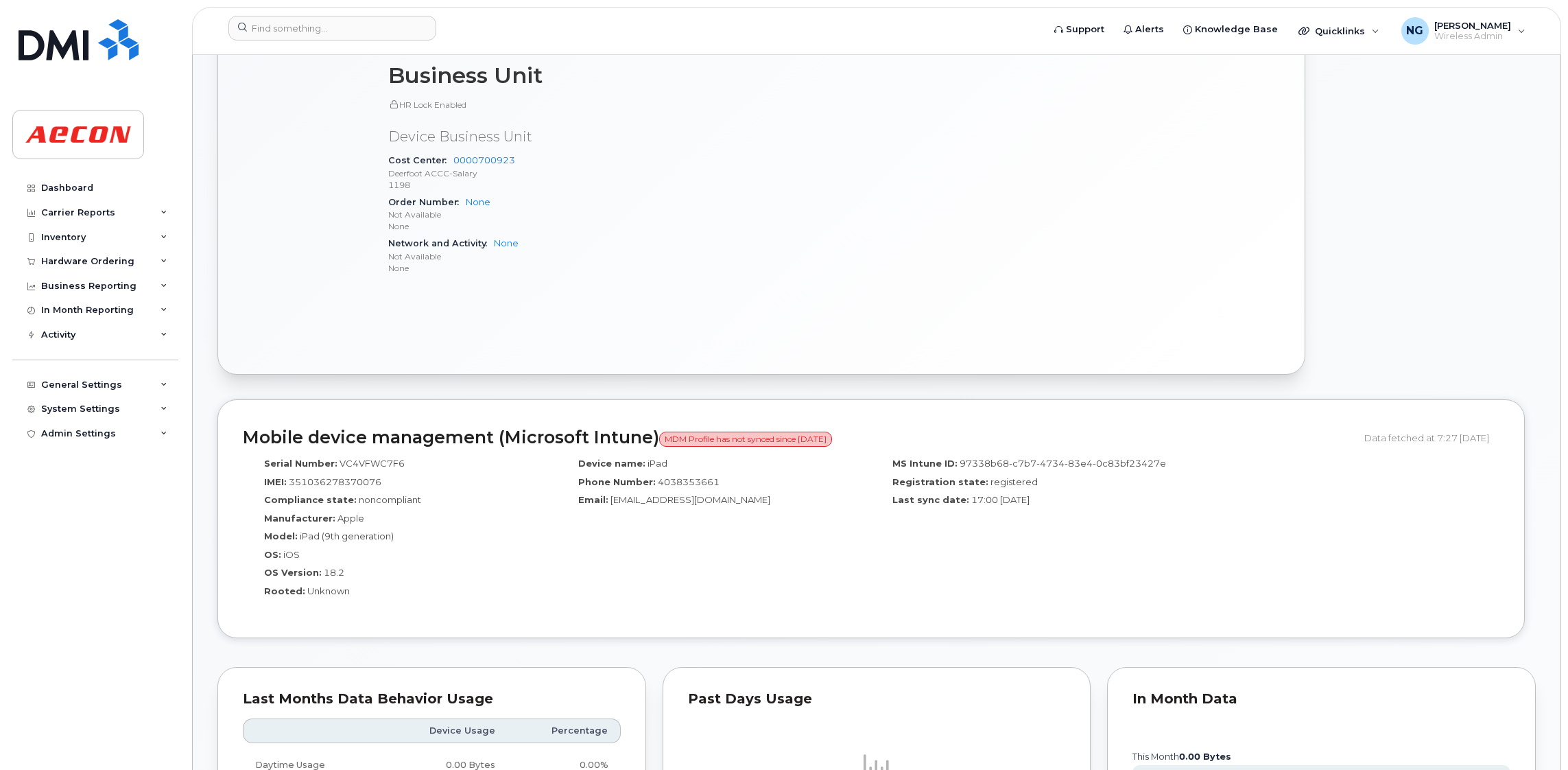
scroll to position [636, 0]
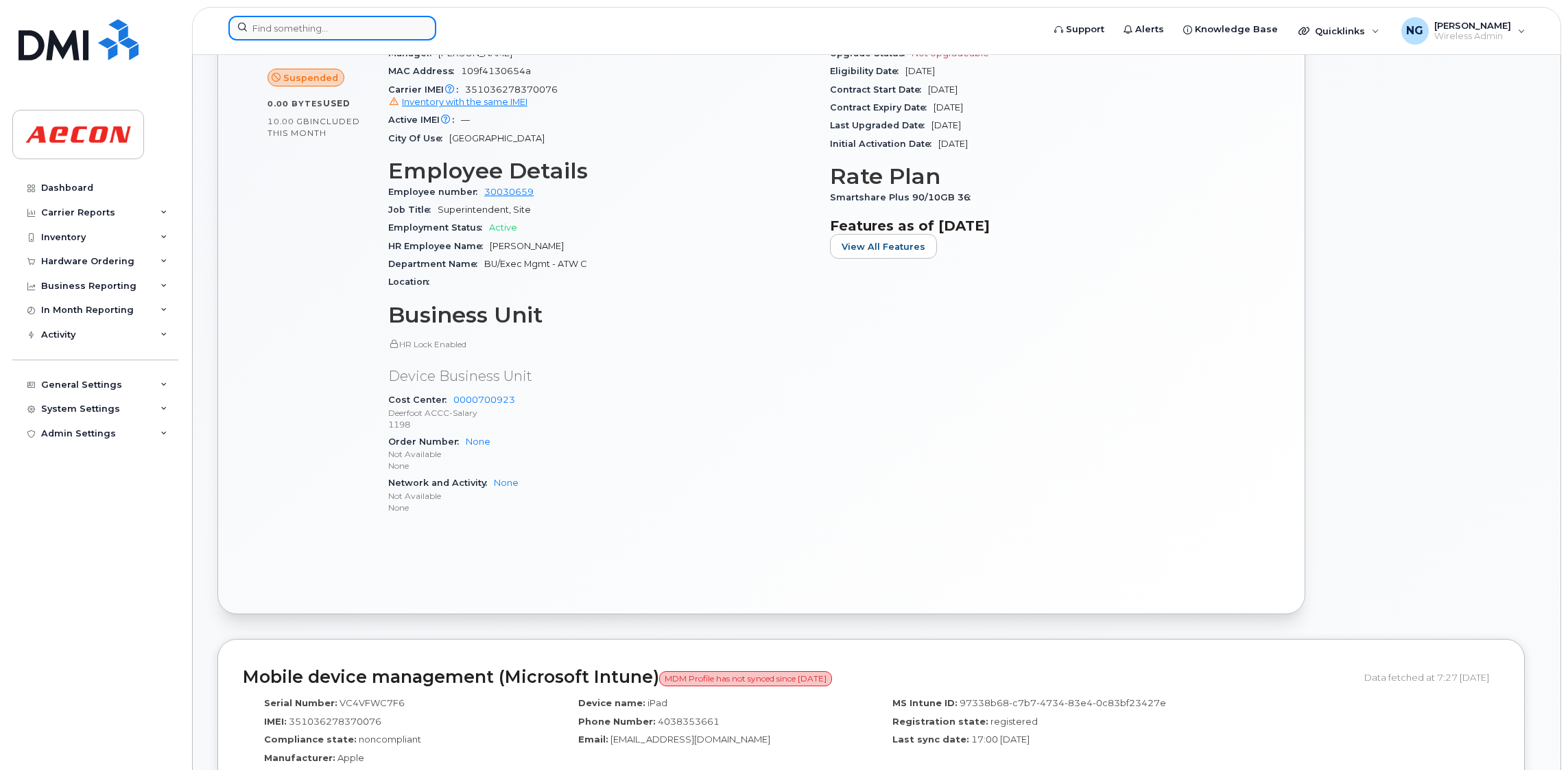
drag, startPoint x: 345, startPoint y: 17, endPoint x: 336, endPoint y: 24, distance: 11.4
click at [345, 17] on input at bounding box center [332, 29] width 208 height 25
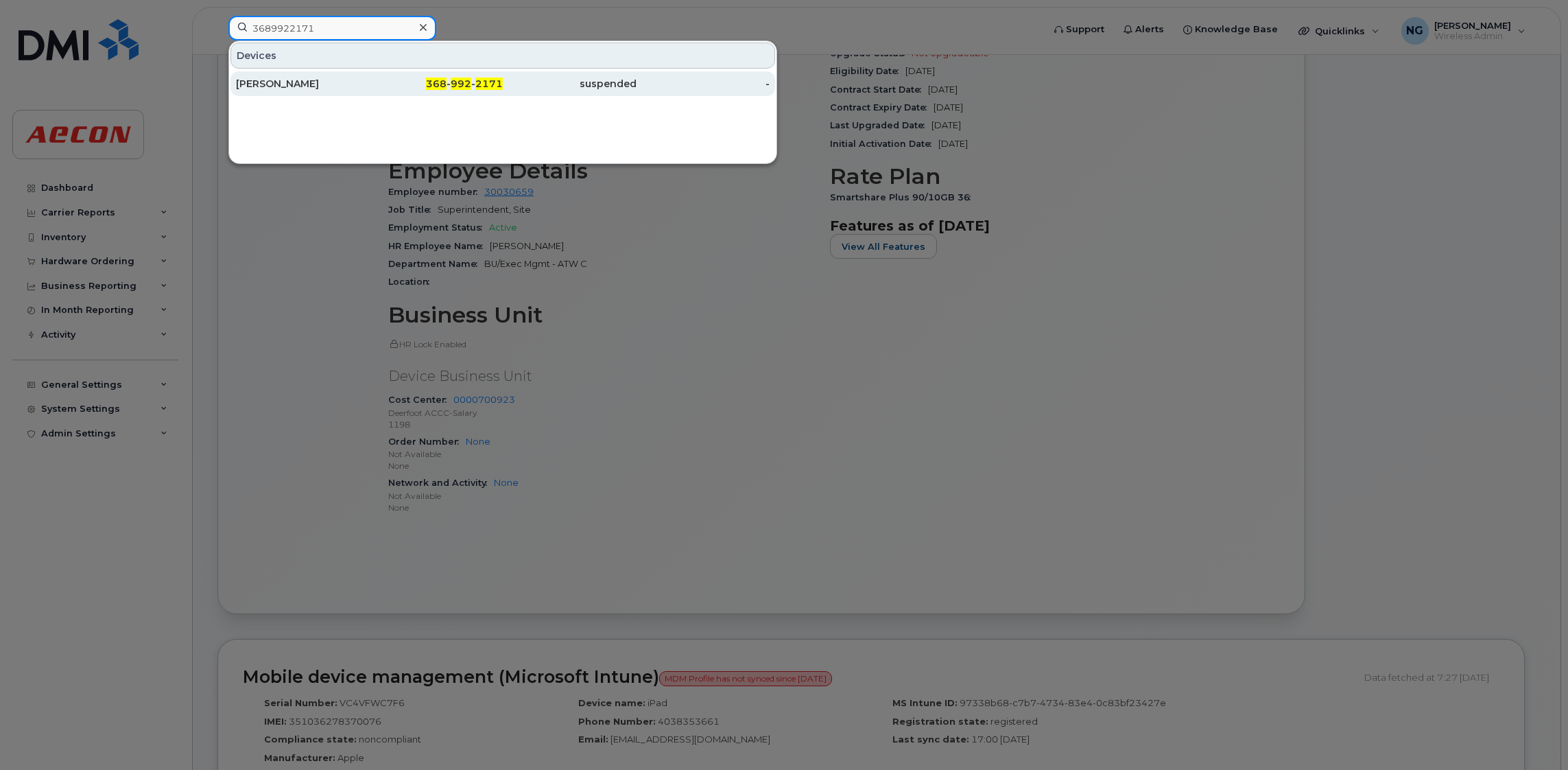
type input "3689922171"
click at [458, 82] on span "992" at bounding box center [461, 84] width 21 height 12
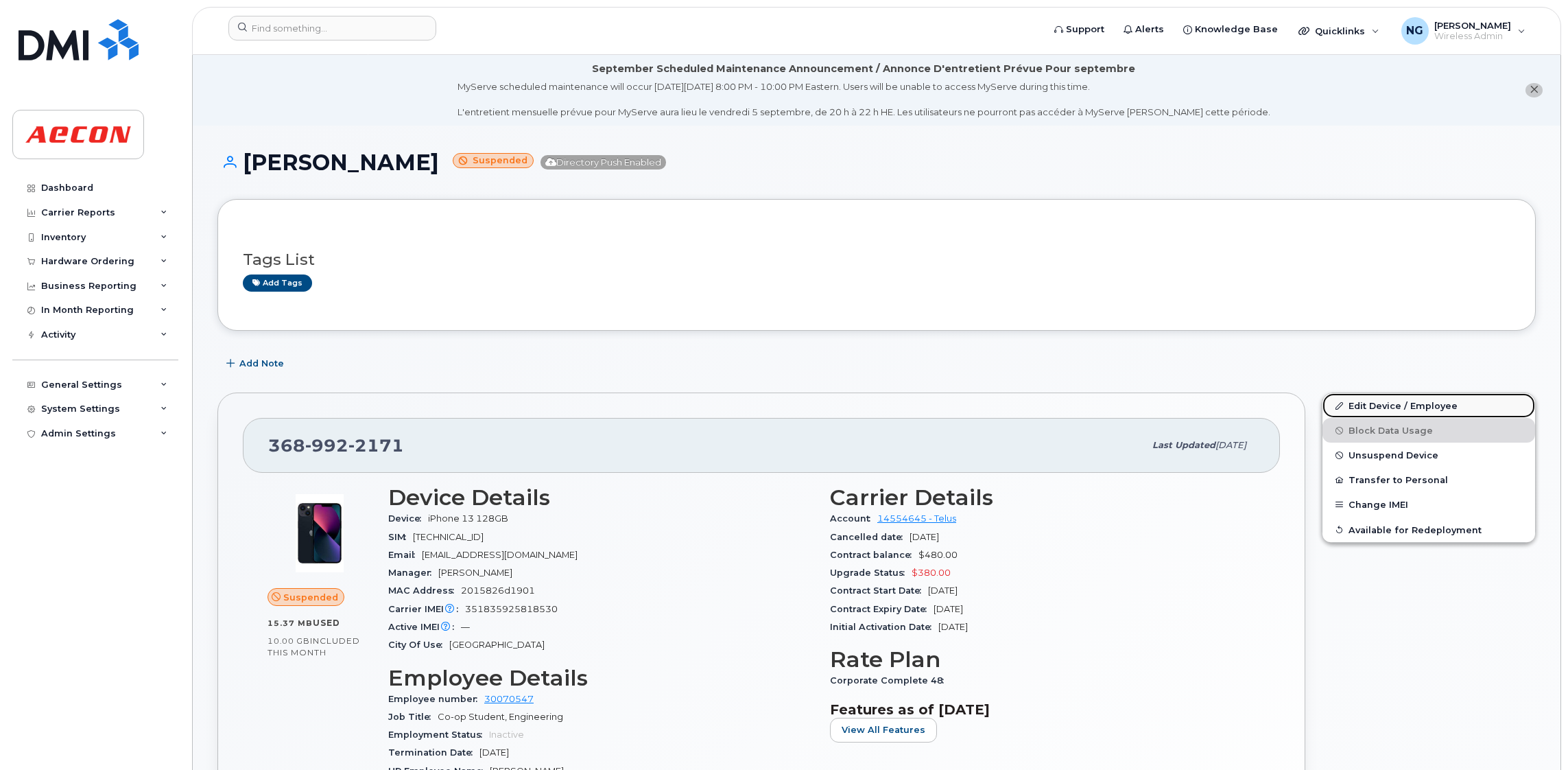
click at [1414, 402] on link "Edit Device / Employee" at bounding box center [1429, 406] width 212 height 25
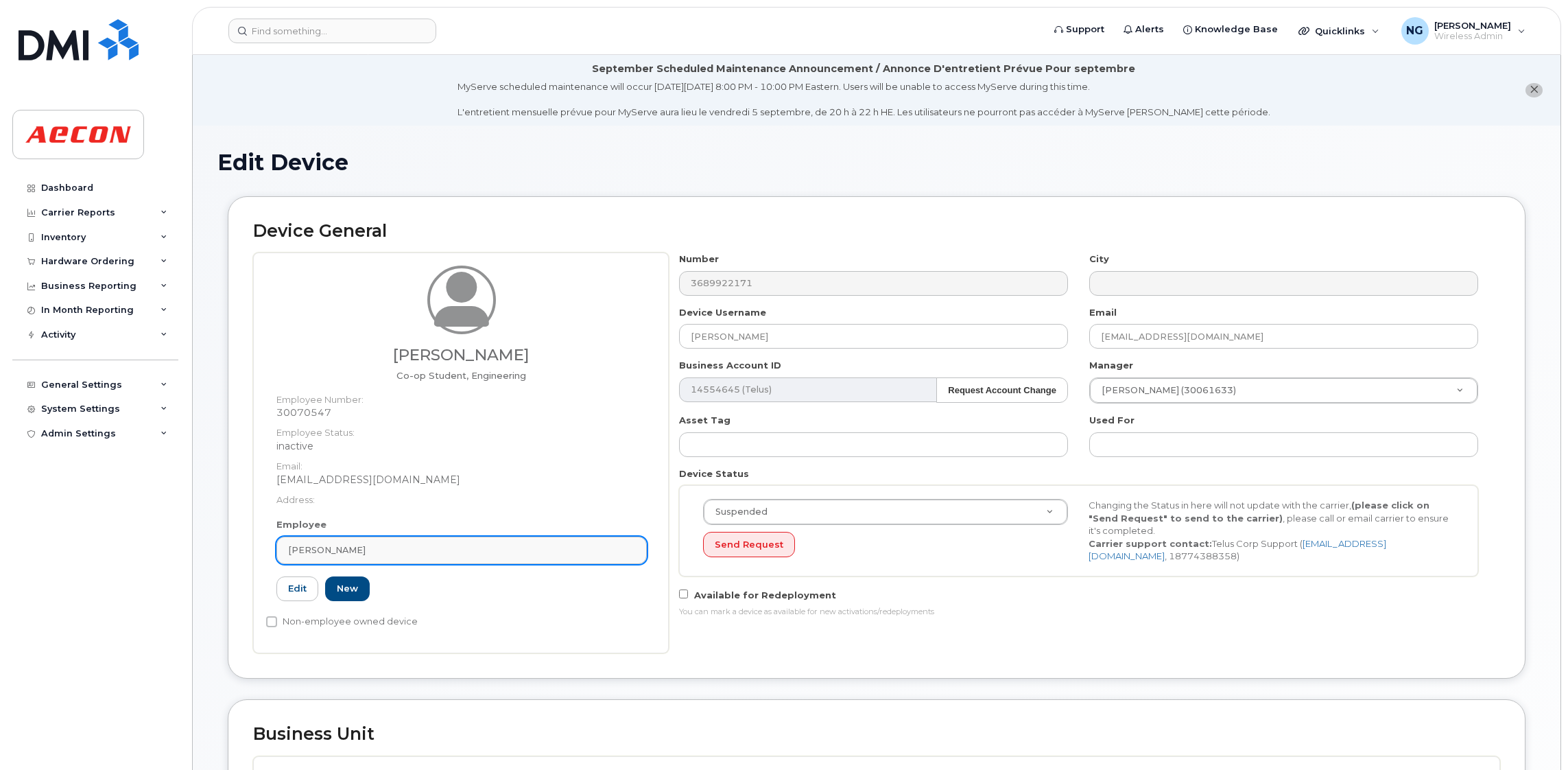
click at [455, 552] on div "[PERSON_NAME]" at bounding box center [461, 550] width 347 height 13
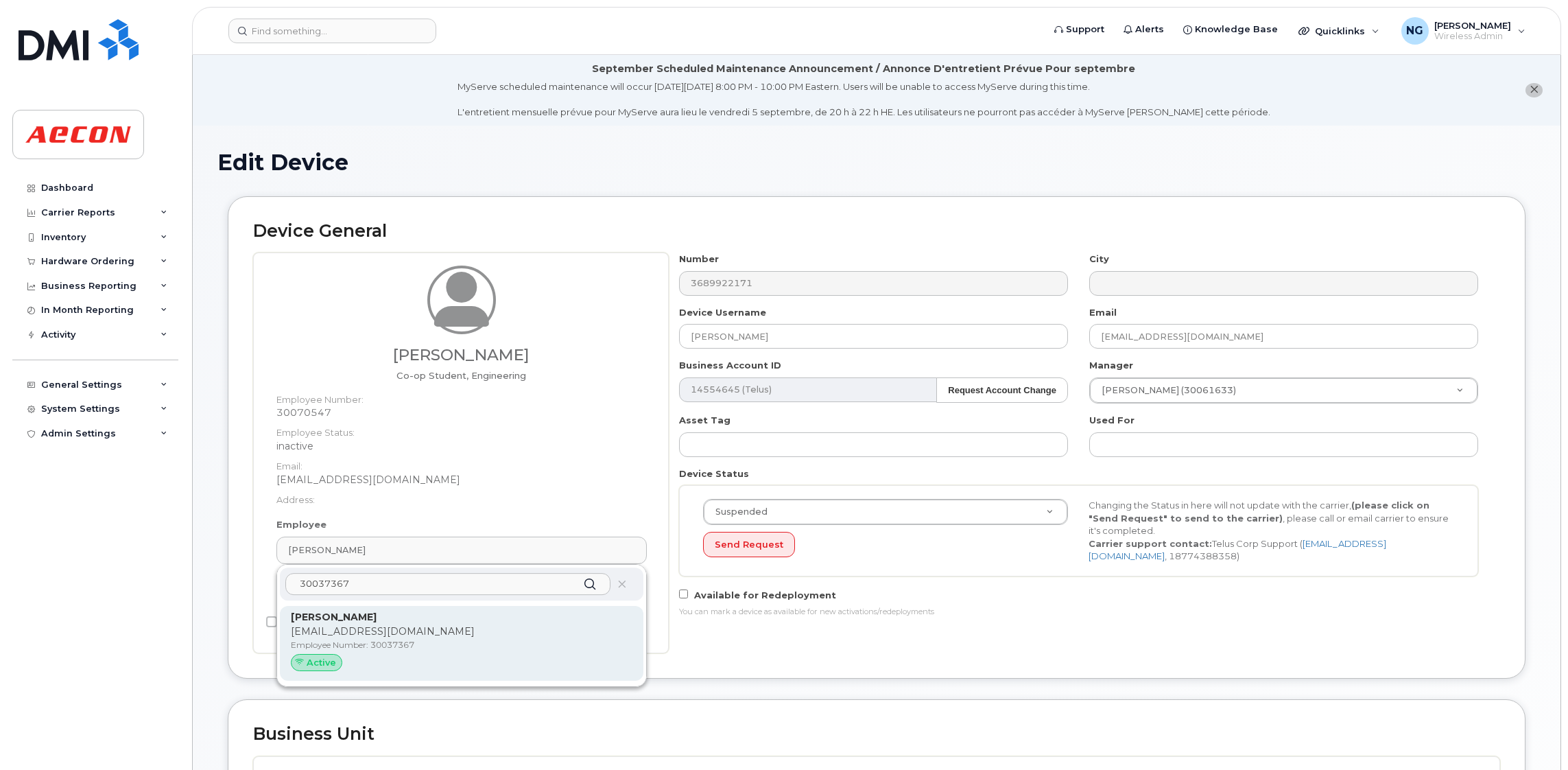
type input "30037367"
click at [508, 643] on p "Employee Number: 30037367" at bounding box center [461, 645] width 341 height 12
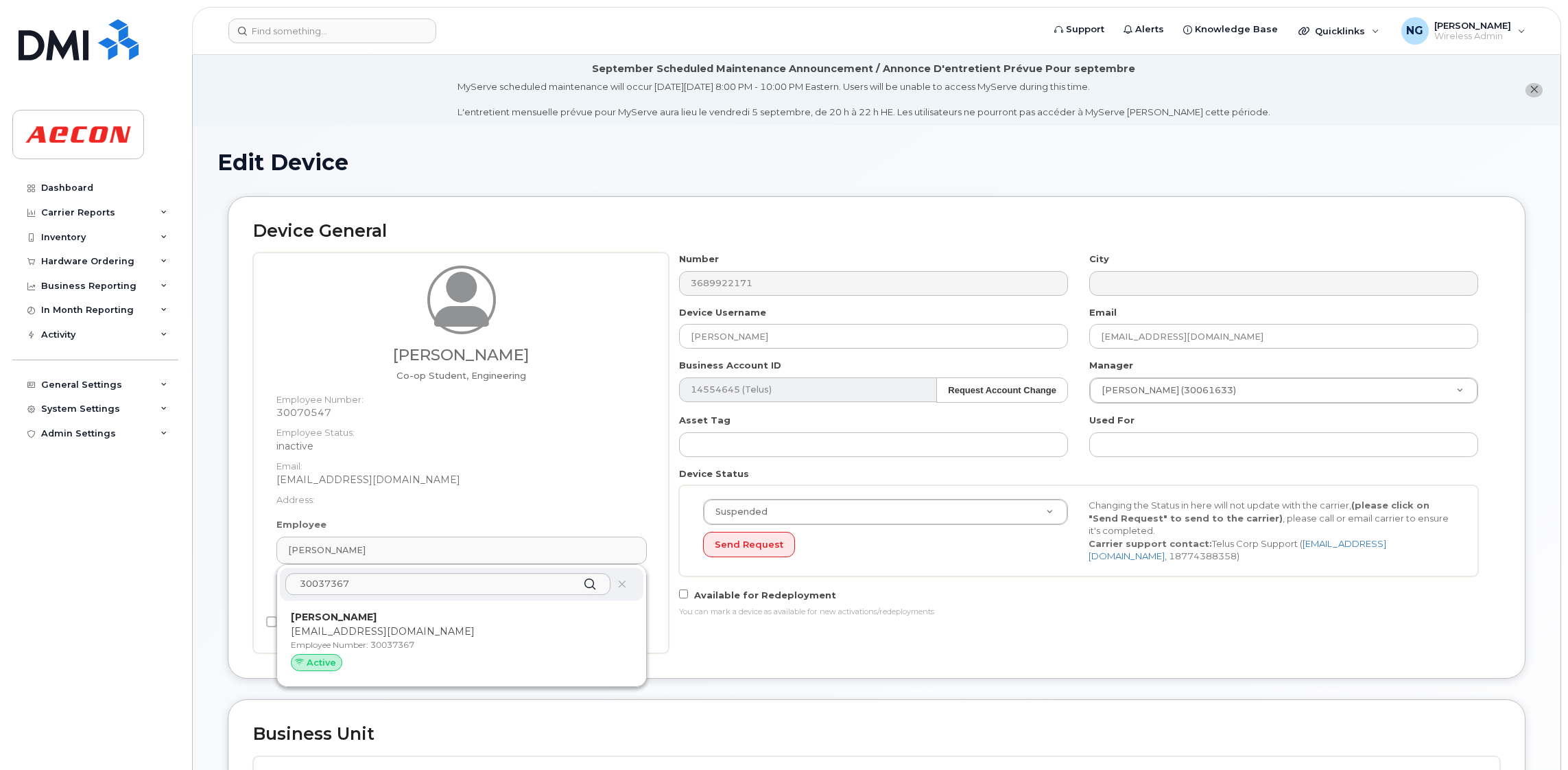
type input "30037367"
type input "[PERSON_NAME]"
type input "[EMAIL_ADDRESS][DOMAIN_NAME]"
type input "5781629"
type input "283607"
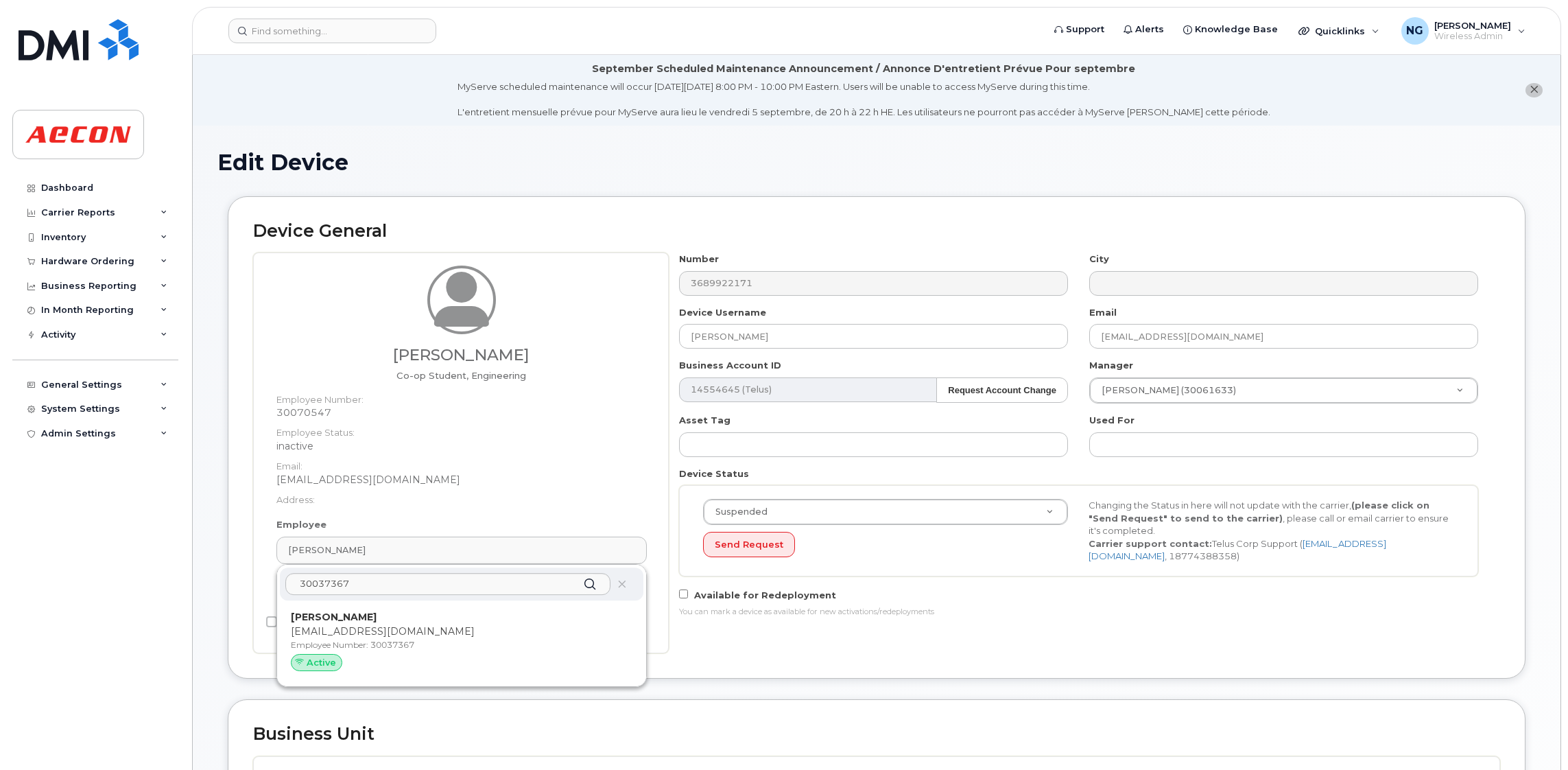
type input "283608"
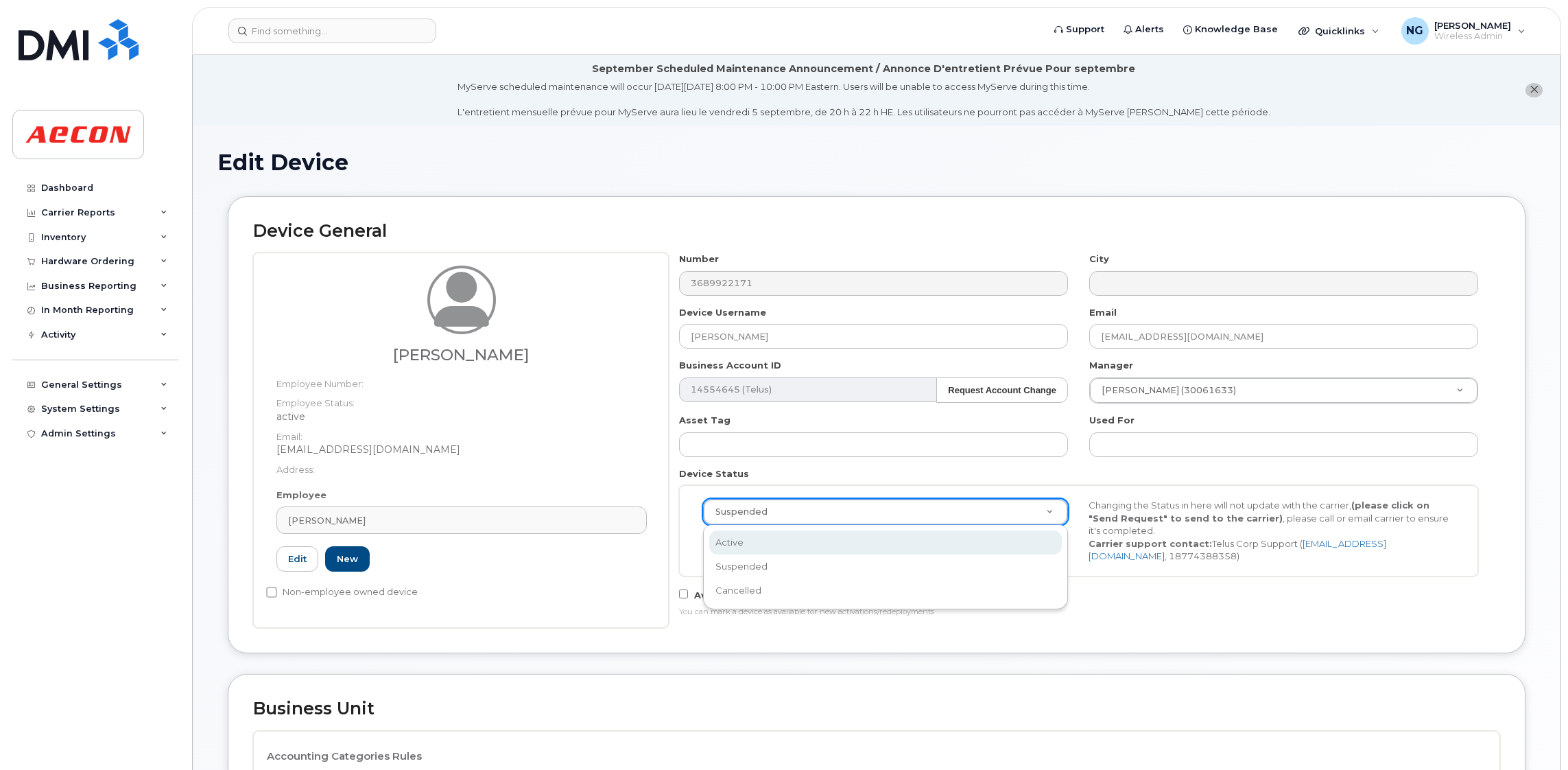
select select "active"
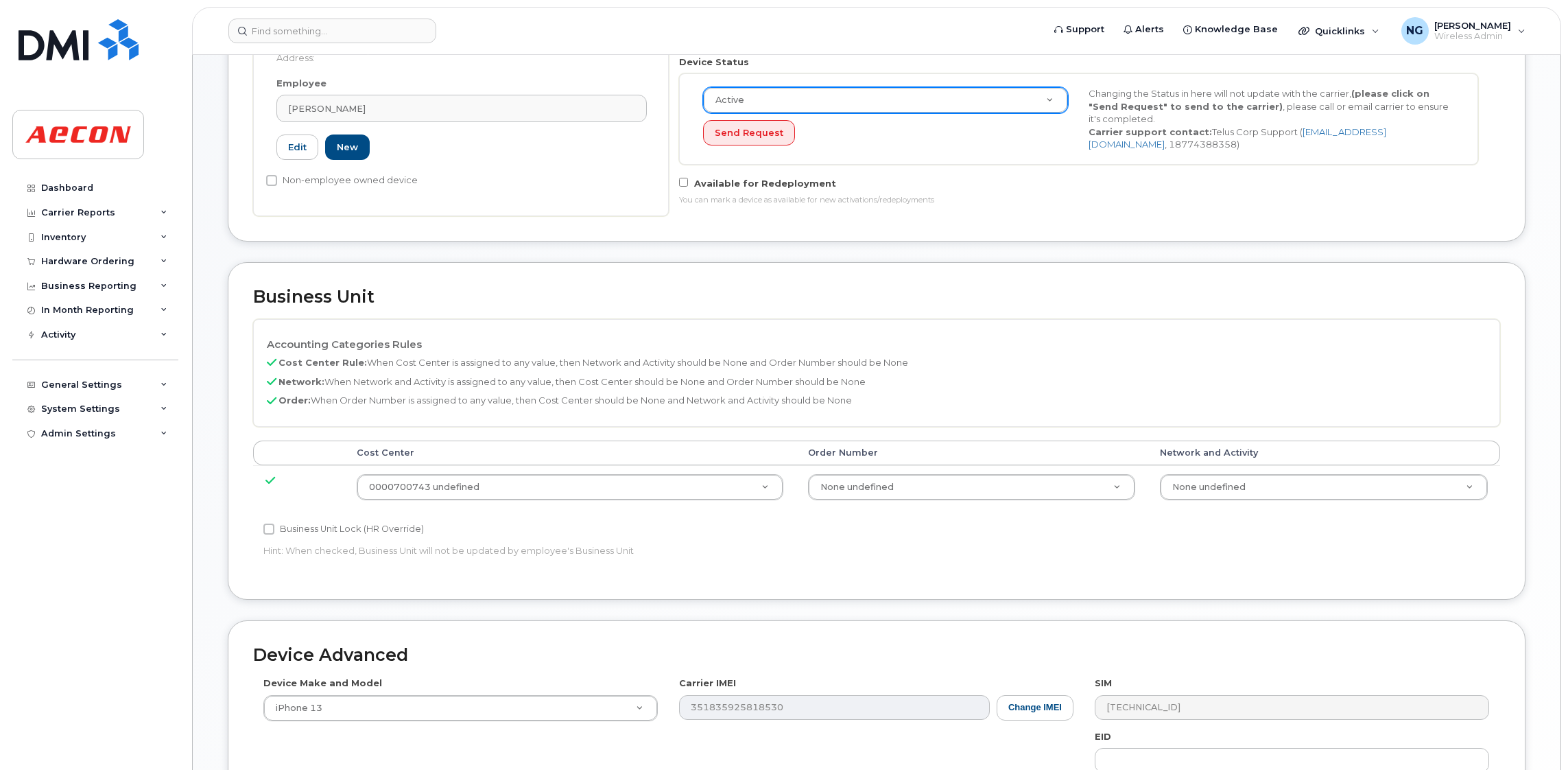
click at [256, 524] on div "Accounting Categories Rules Cost Center Rule: When Cost Center is assigned to a…" at bounding box center [877, 446] width 1246 height 255
drag, startPoint x: 258, startPoint y: 524, endPoint x: 265, endPoint y: 526, distance: 7.3
click at [265, 526] on input "Business Unit Lock (HR Override)" at bounding box center [269, 529] width 11 height 11
checkbox input "true"
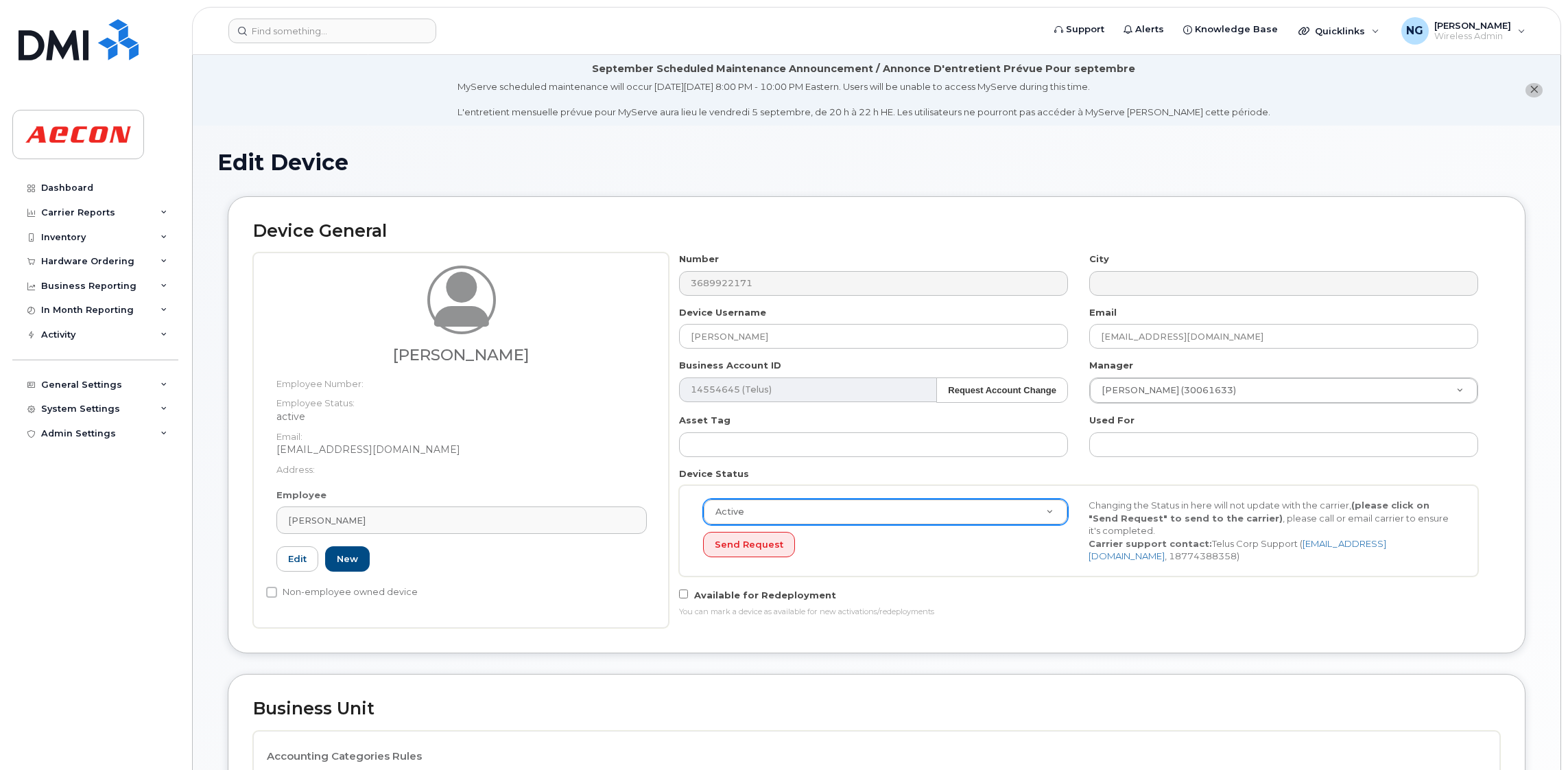
click at [468, 460] on dt "Address:" at bounding box center [461, 466] width 371 height 20
click at [945, 535] on div "Send Request" at bounding box center [885, 544] width 365 height 26
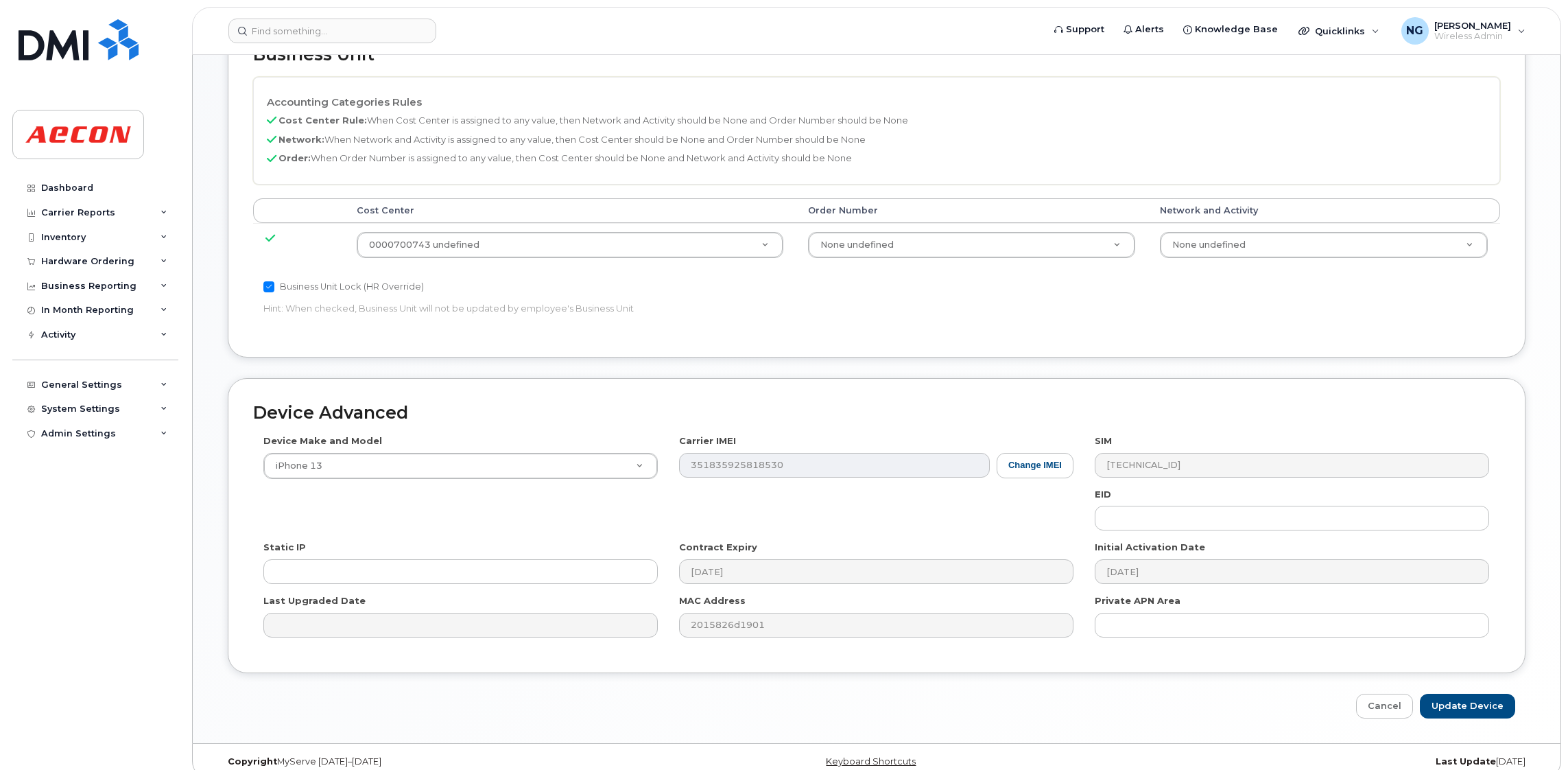
scroll to position [674, 0]
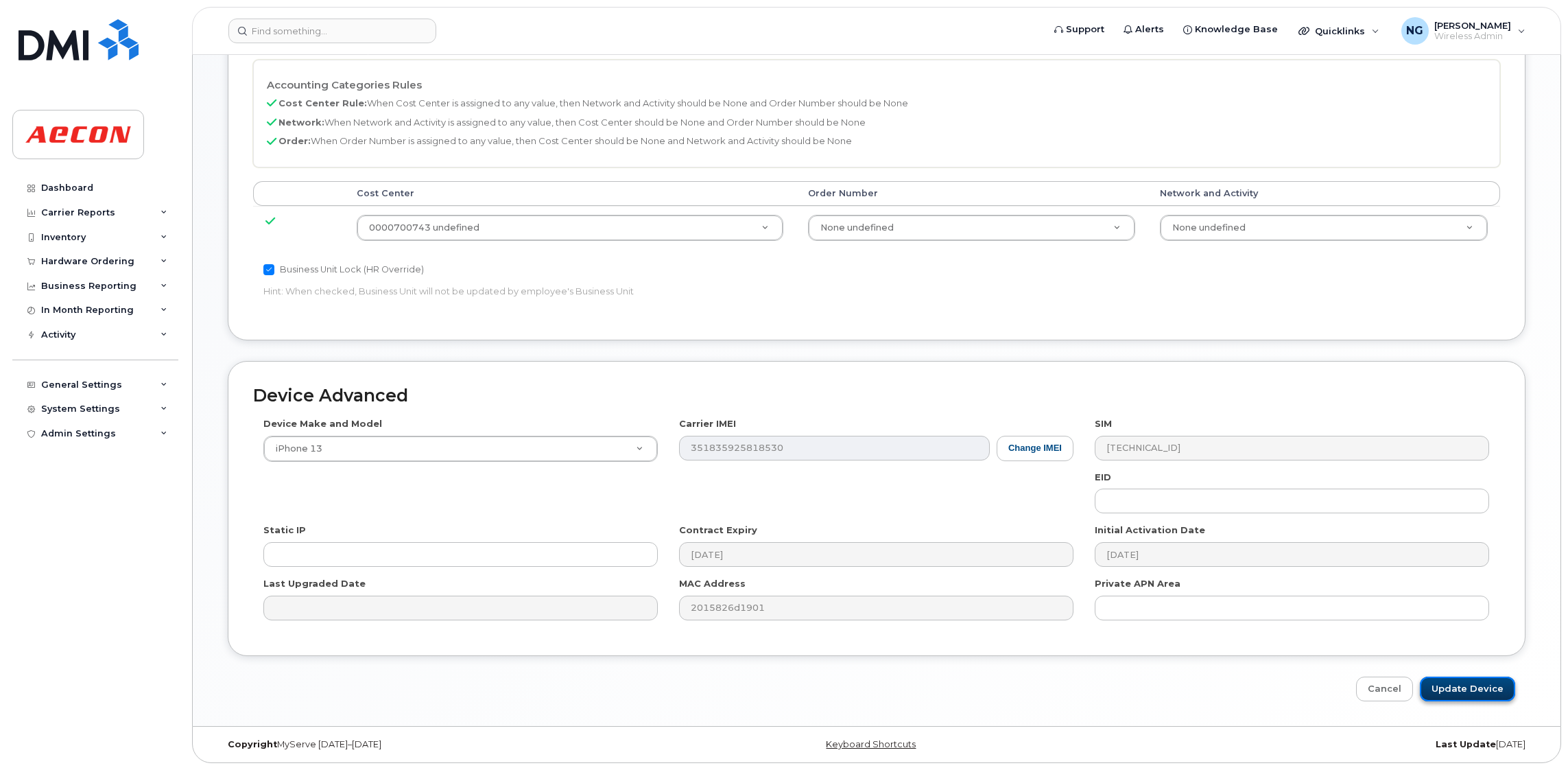
click at [1466, 678] on input "Update Device" at bounding box center [1467, 689] width 95 height 26
type input "Saving..."
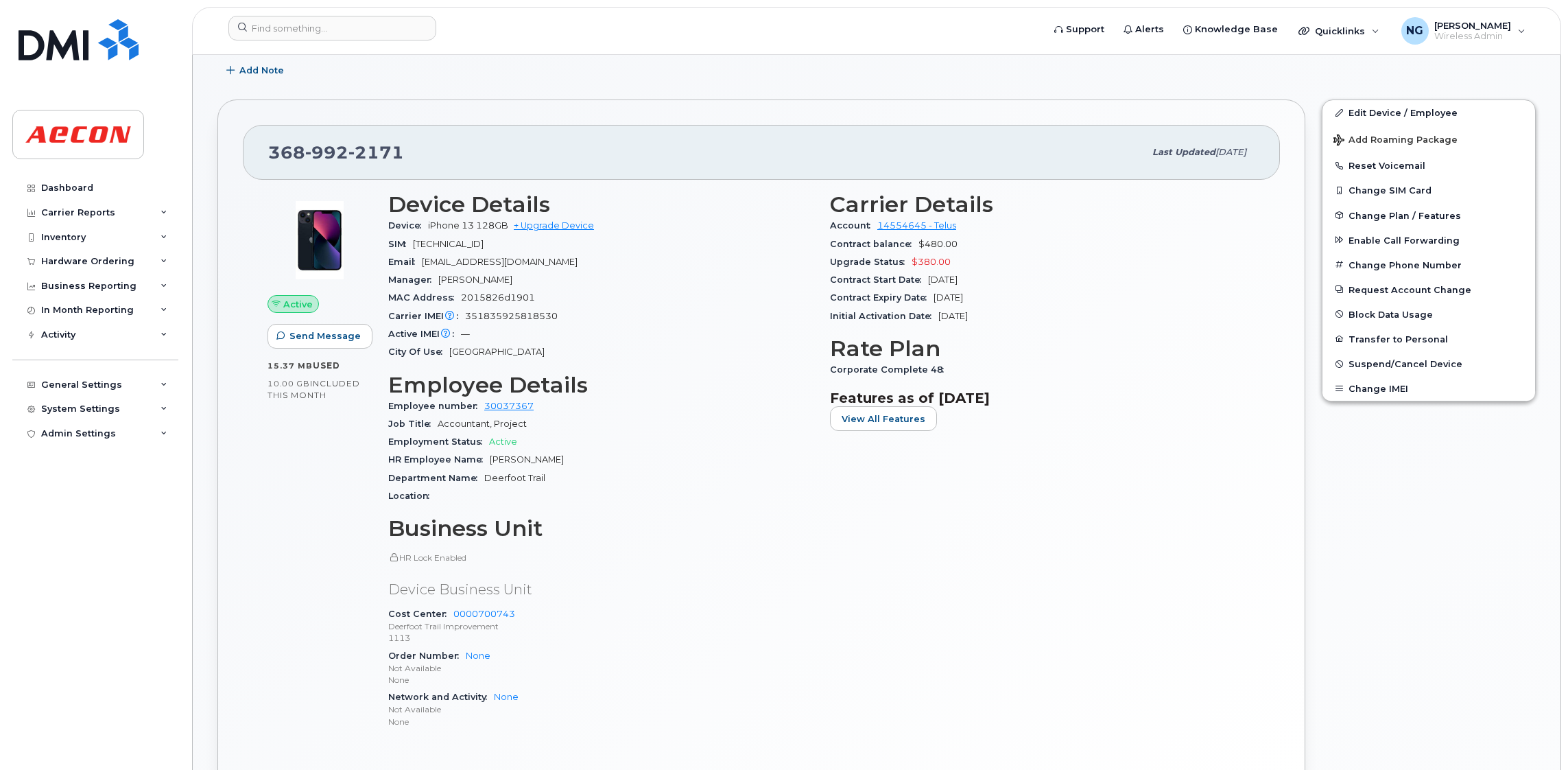
scroll to position [412, 0]
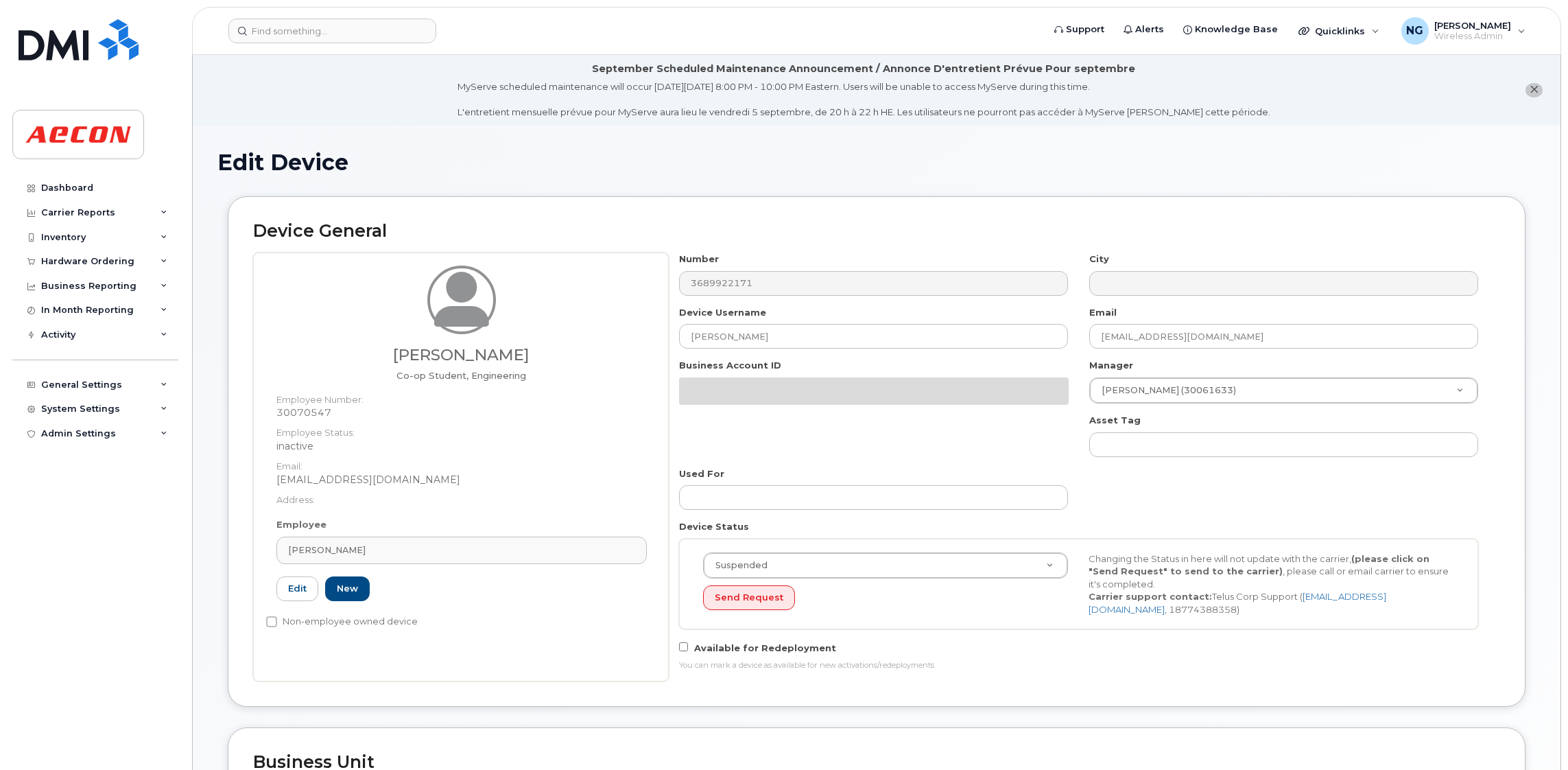
select select "active"
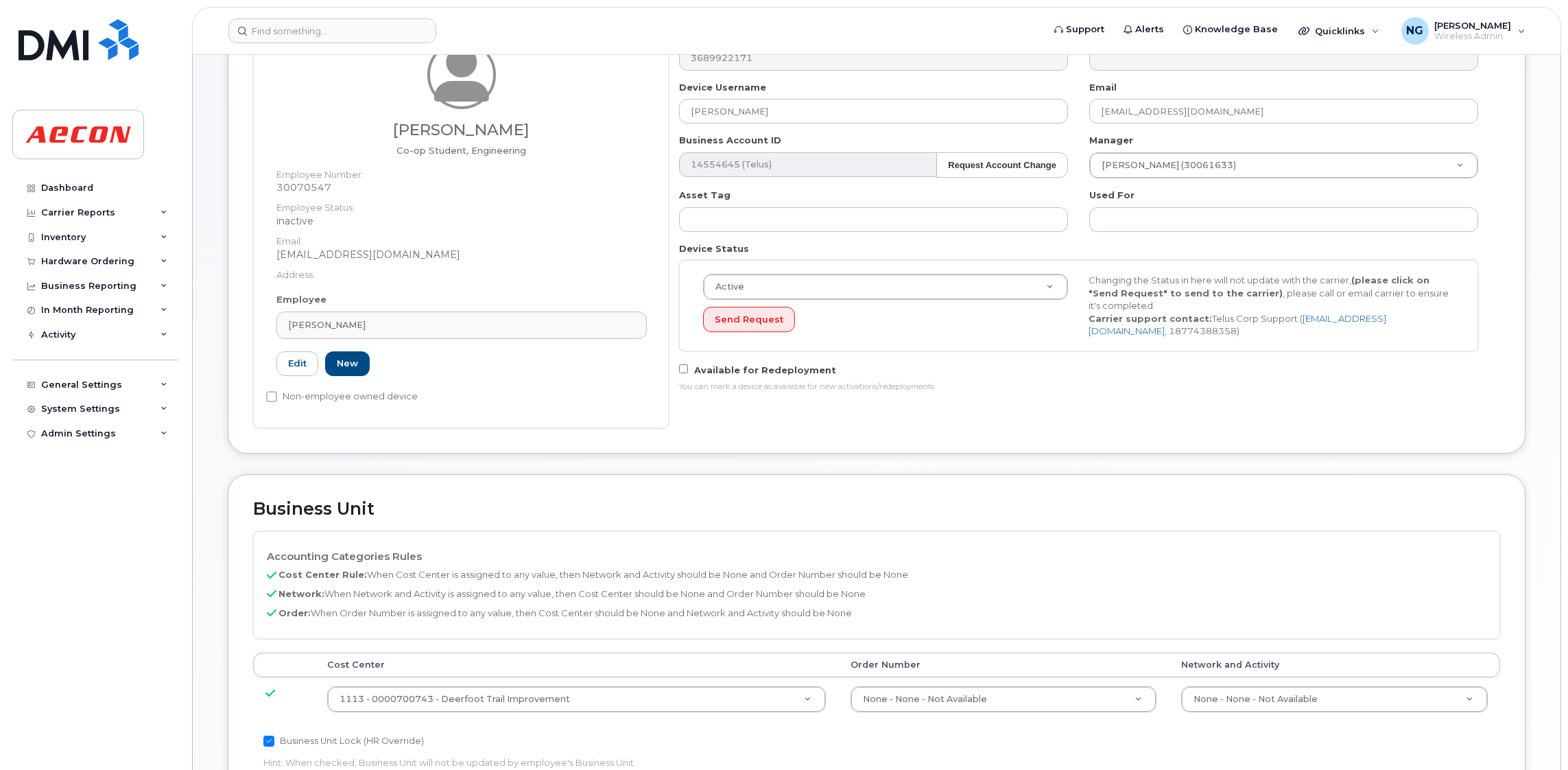
scroll to position [103, 0]
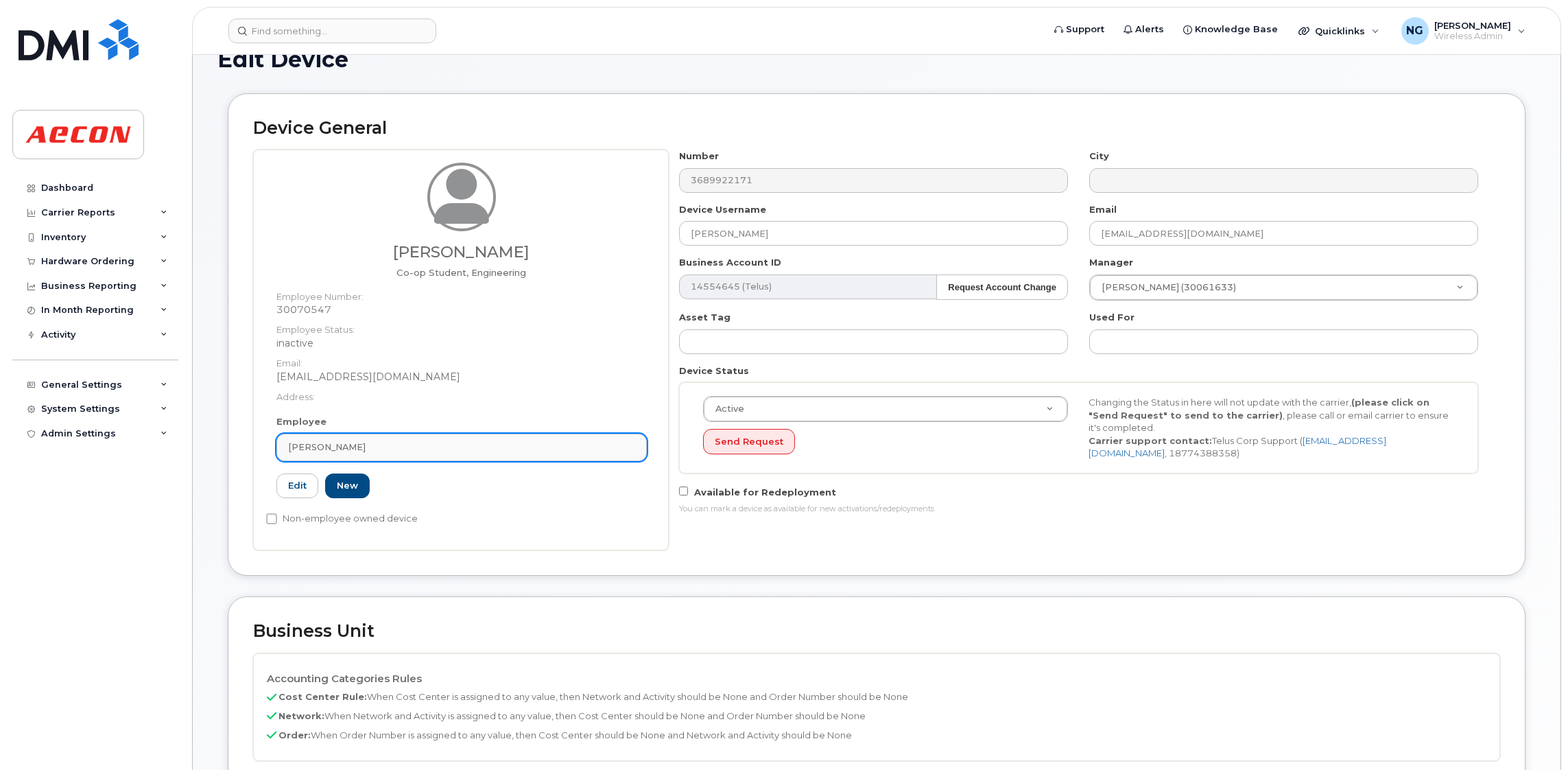
click at [451, 445] on div "[PERSON_NAME]" at bounding box center [461, 447] width 347 height 13
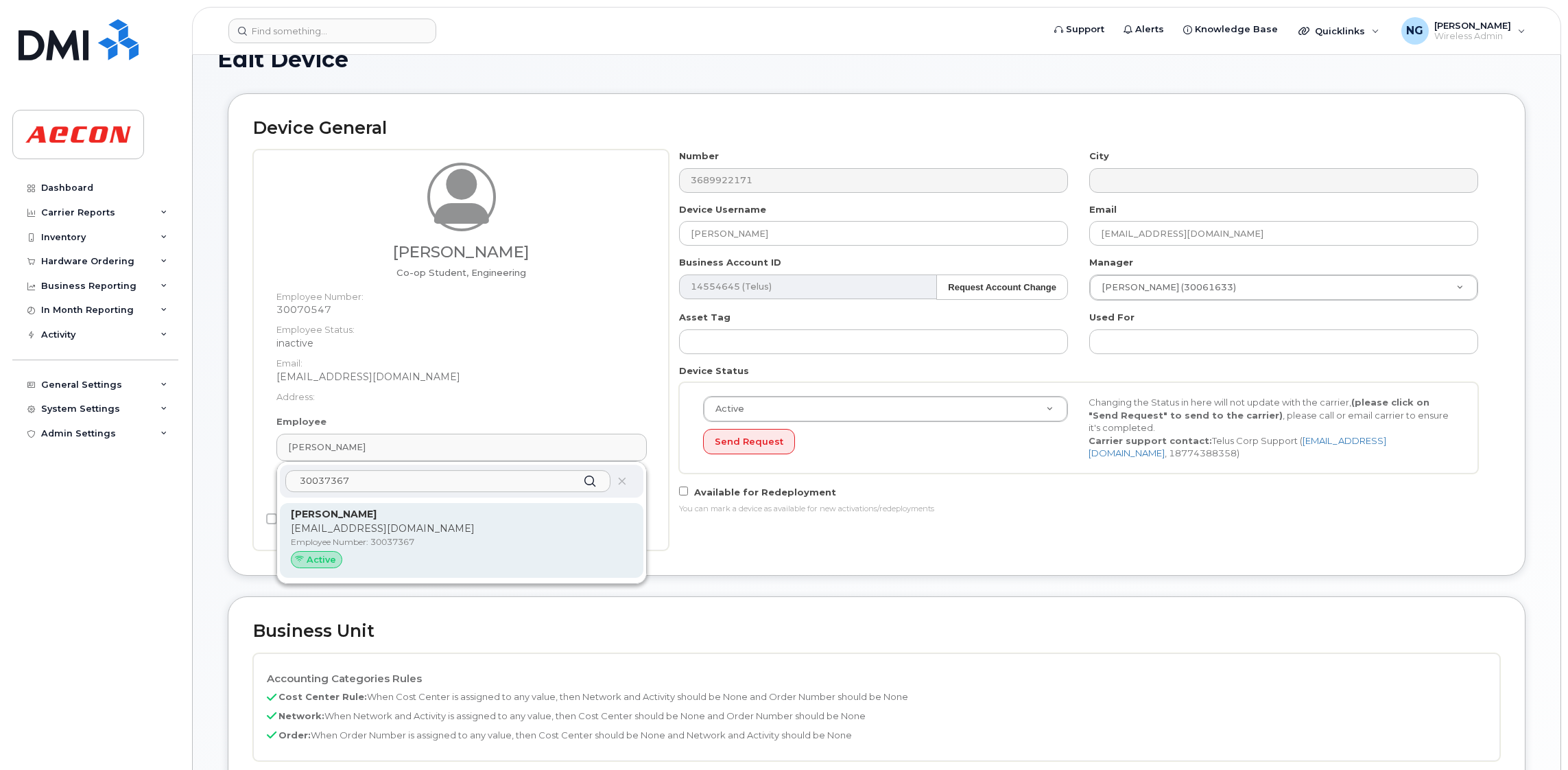
type input "30037367"
click at [439, 519] on p "[PERSON_NAME]" at bounding box center [461, 514] width 341 height 15
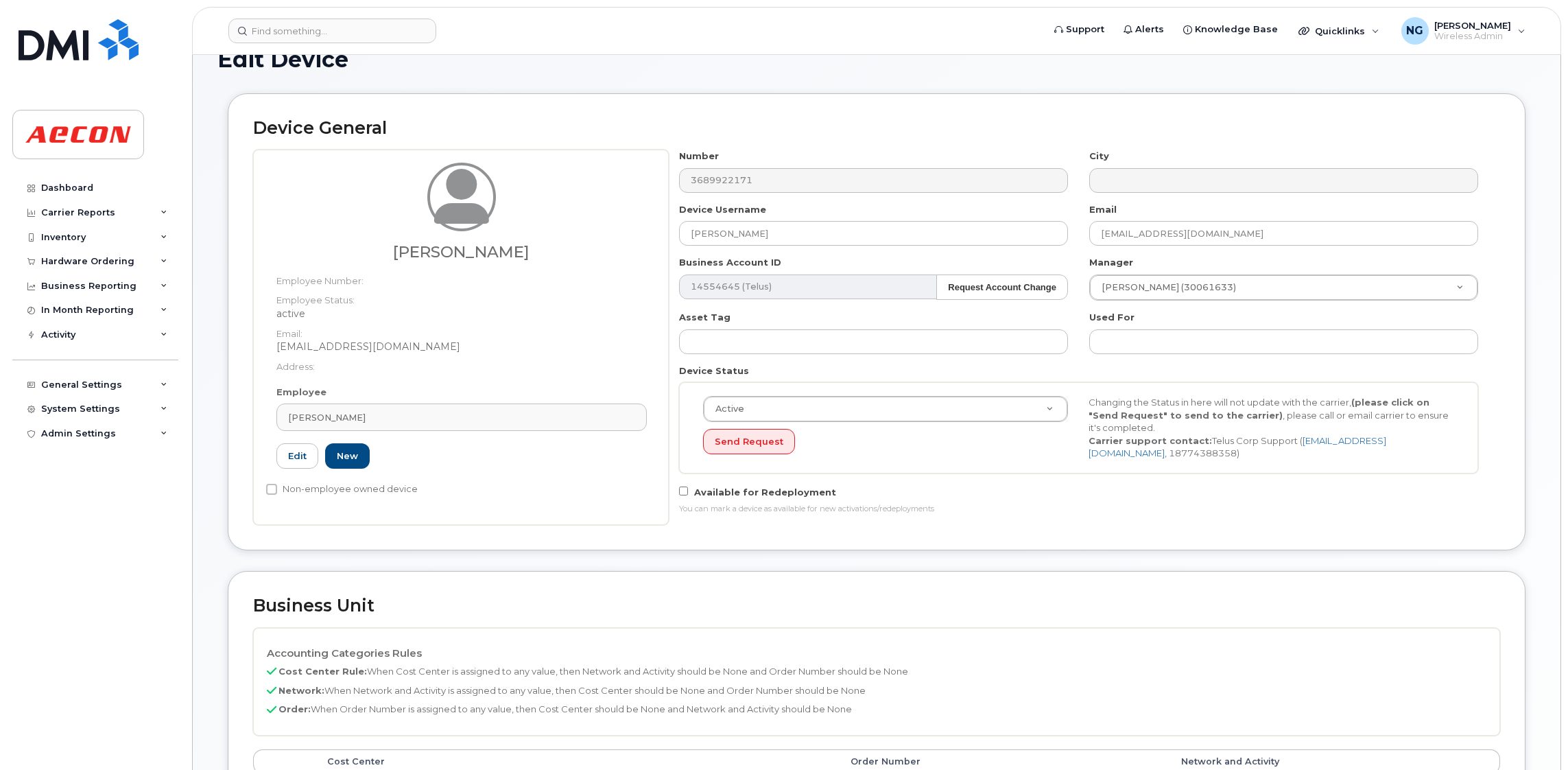
type input "30037367"
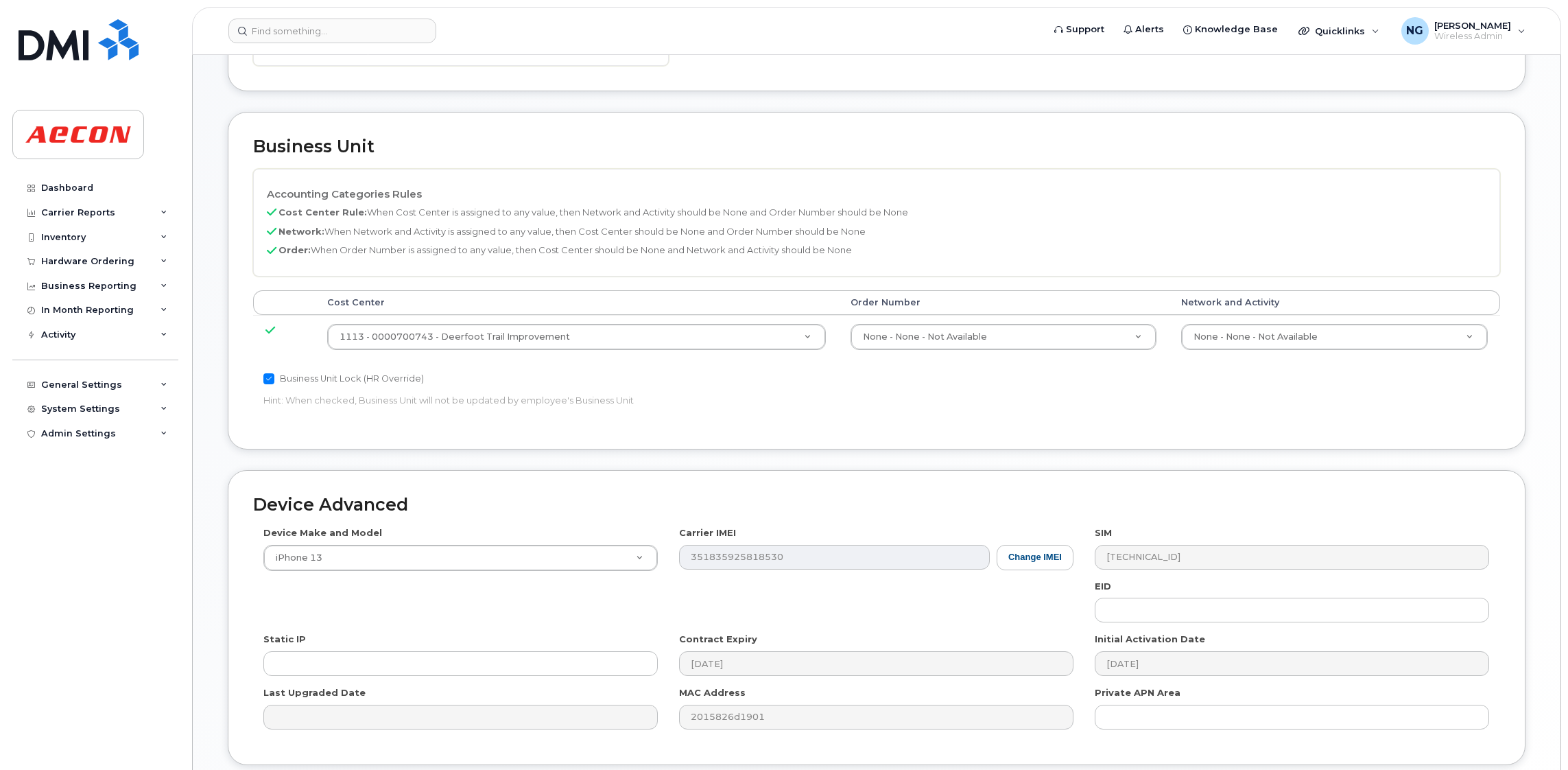
scroll to position [674, 0]
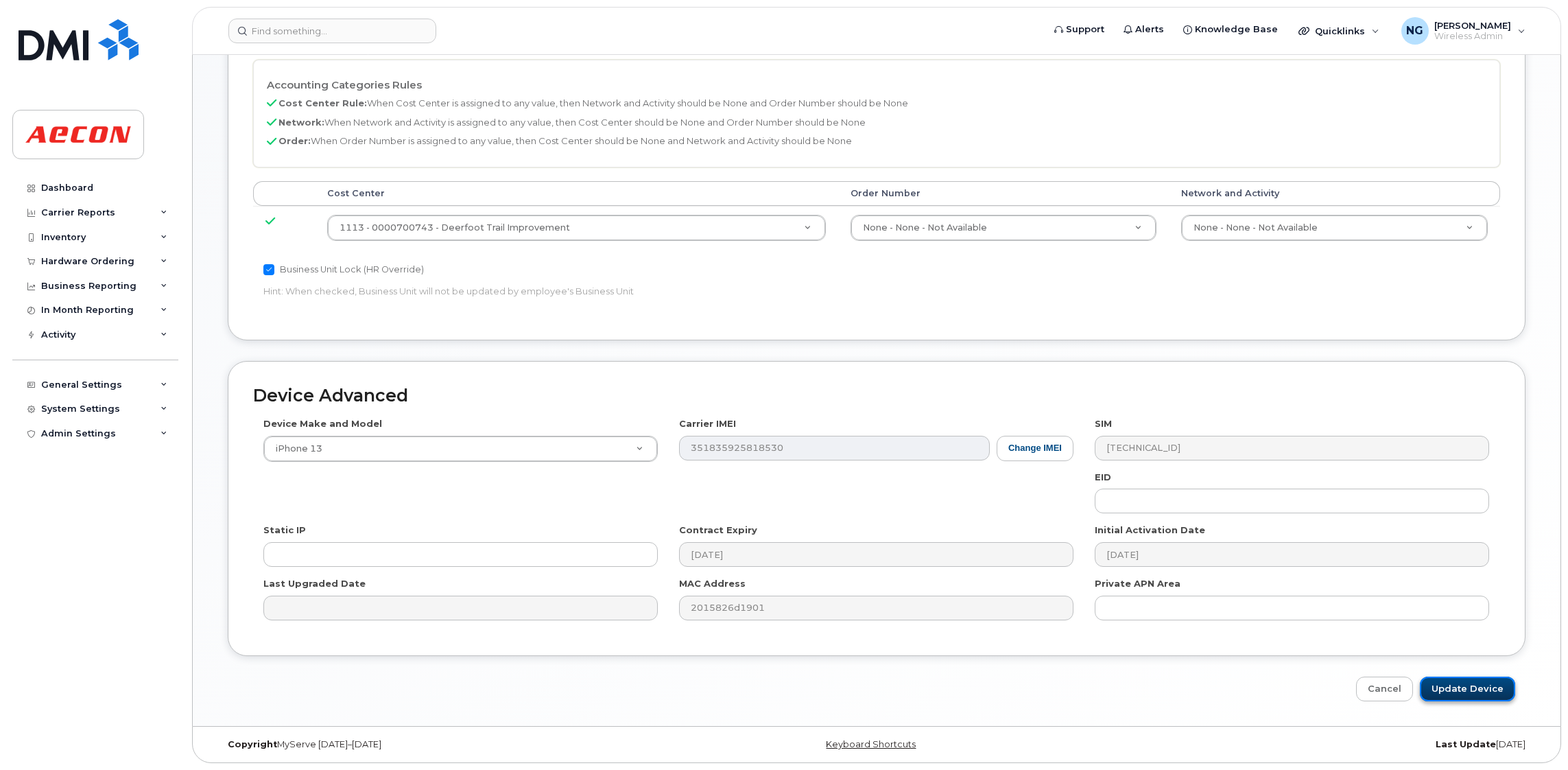
click at [1462, 682] on input "Update Device" at bounding box center [1467, 689] width 95 height 26
type input "Saving..."
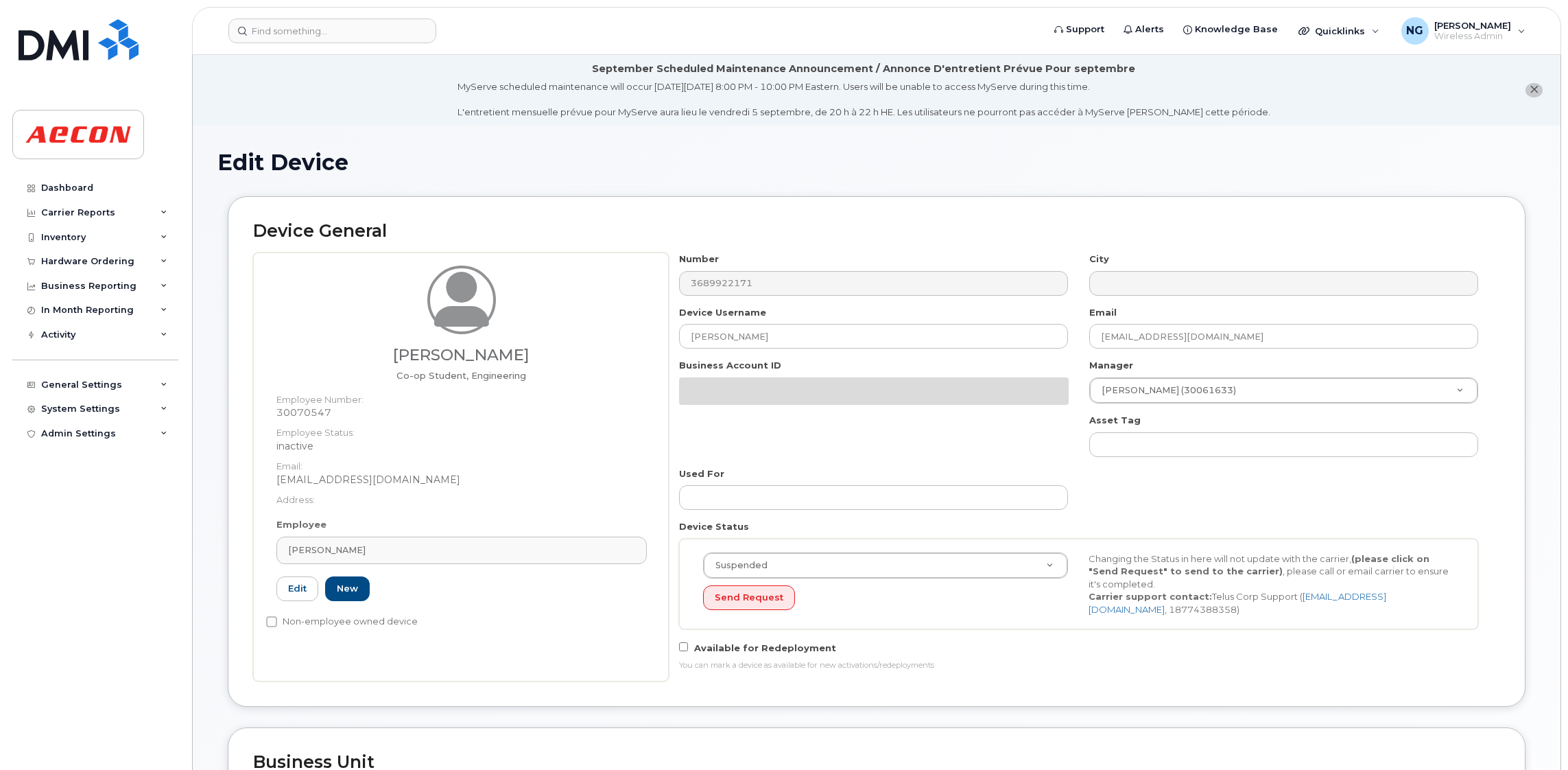
select select "active"
